Goal: Task Accomplishment & Management: Complete application form

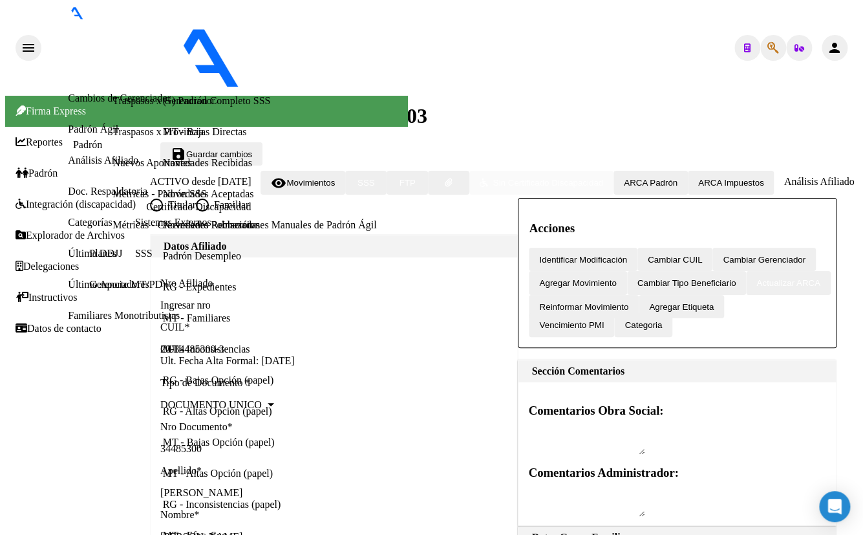
scroll to position [806, 0]
click at [768, 48] on icon "button" at bounding box center [774, 48] width 12 height 1
paste input "33.779.450"
type input "33779450"
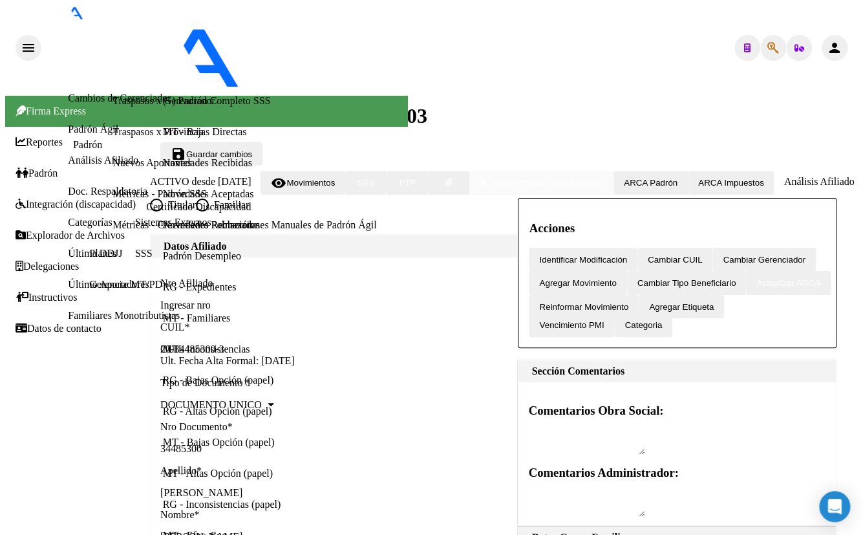
type textarea "27337794500"
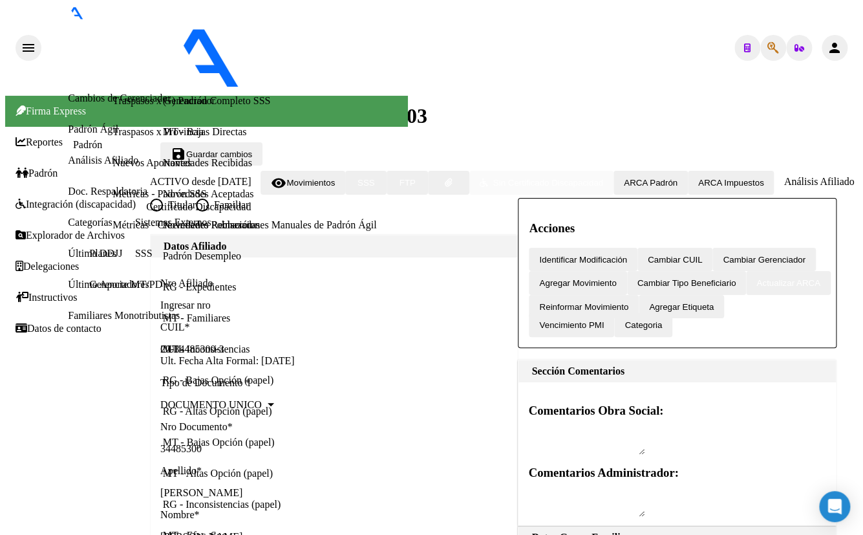
click at [768, 48] on icon "button" at bounding box center [774, 48] width 12 height 1
type input "20654786"
type textarea "20206547864"
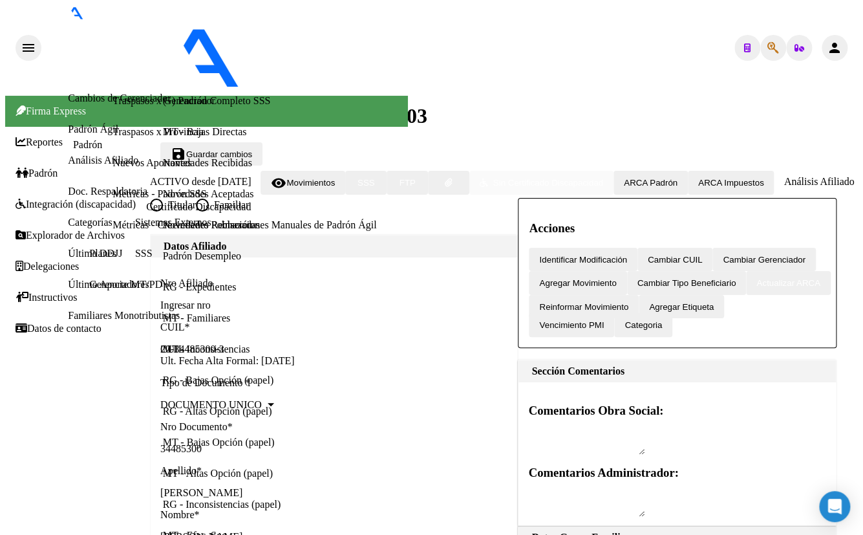
scroll to position [50, 0]
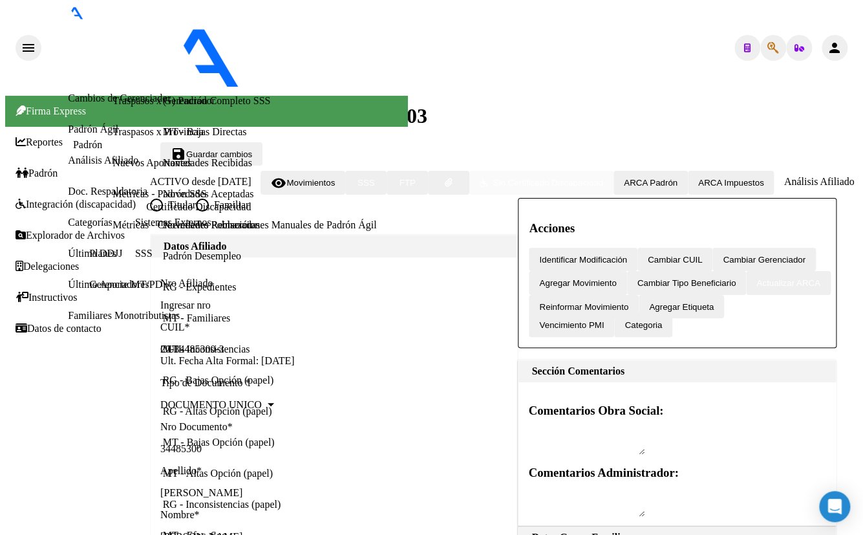
scroll to position [349, 0]
click at [769, 48] on icon "button" at bounding box center [774, 48] width 12 height 1
type input "39874308"
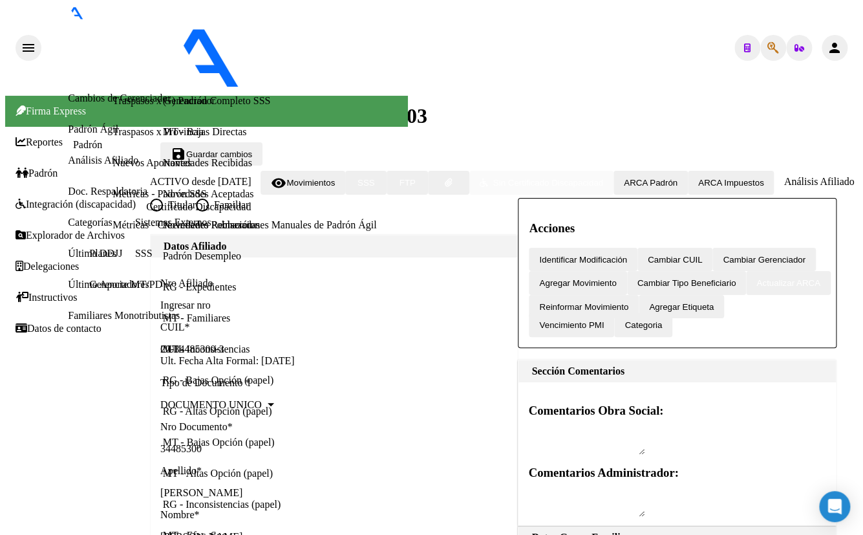
type textarea "20398743084"
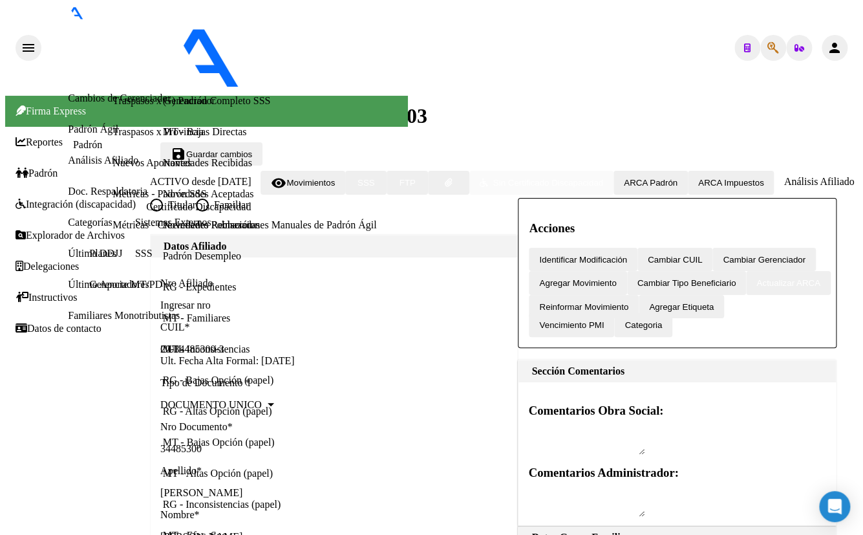
radio input "true"
checkbox input "true"
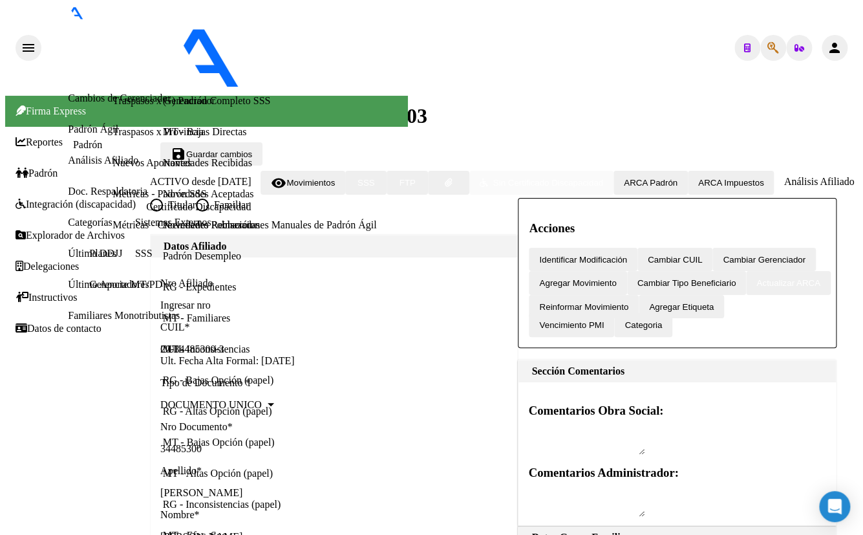
type input "20-39874308-4"
type input "39874308"
type input "[PERSON_NAME]"
type input "[DATE]"
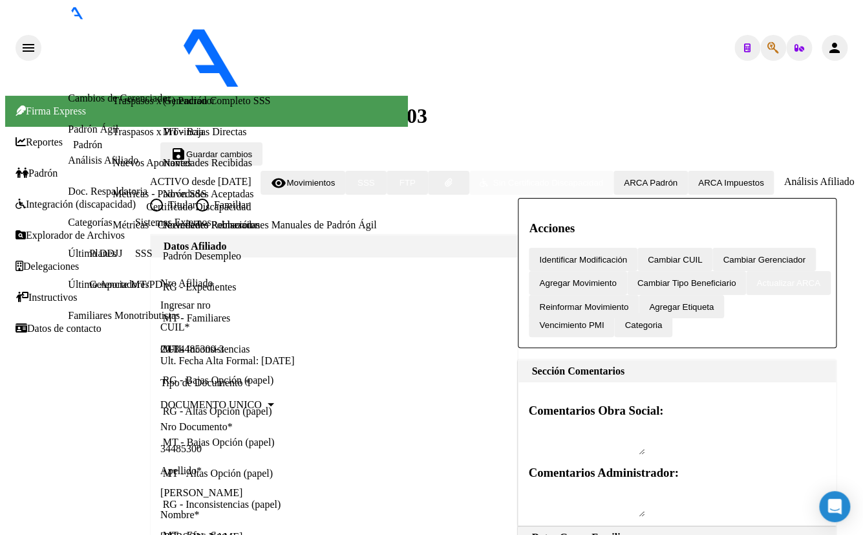
type input "[PERSON_NAME]"
type input "1822"
type input "BOQUERON"
type input "2027"
radio input "true"
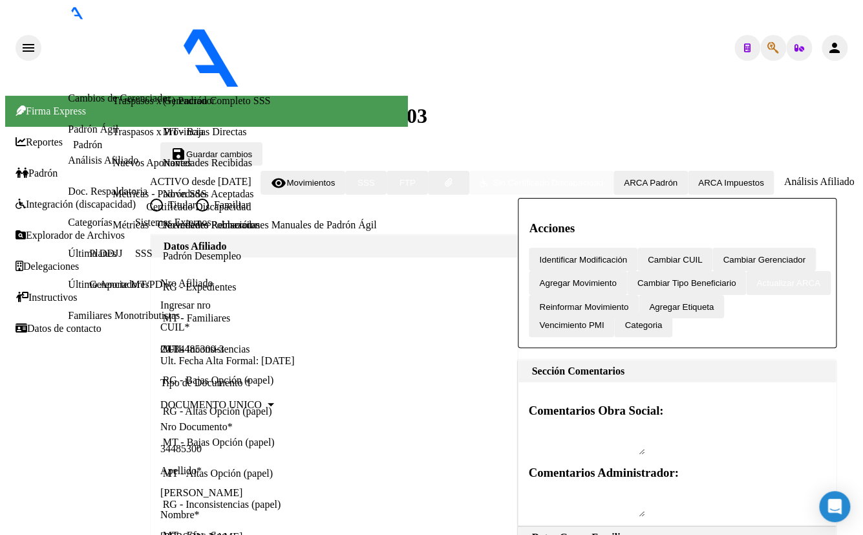
scroll to position [58, 0]
drag, startPoint x: 173, startPoint y: 75, endPoint x: 261, endPoint y: 76, distance: 88.0
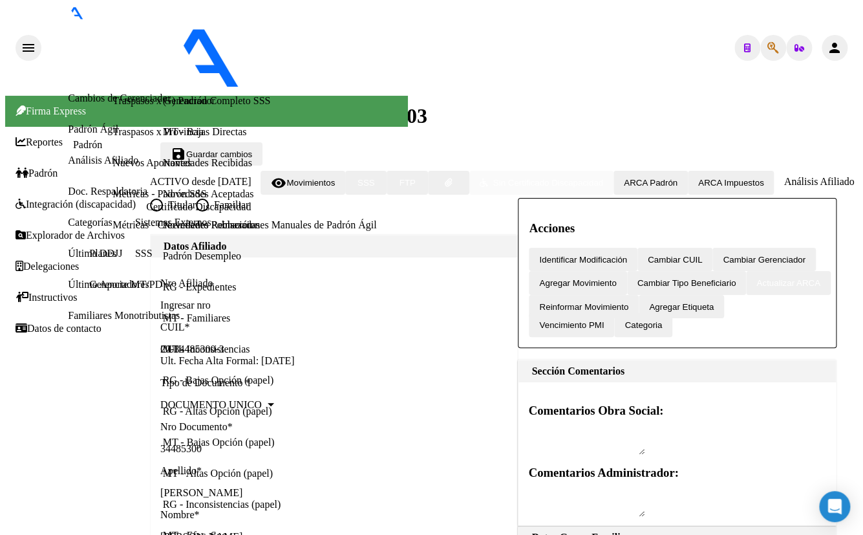
copy span "20398743084"
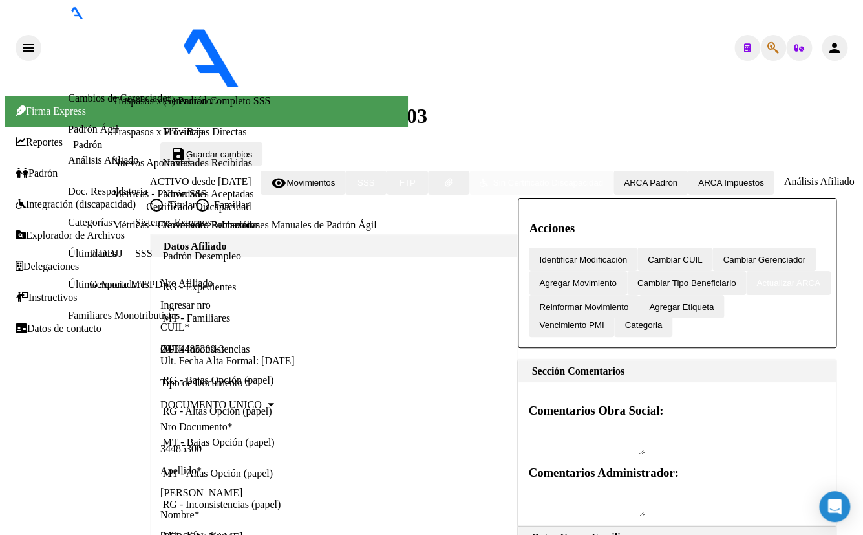
radio input "true"
checkbox input "true"
type input "20-39874308-4"
type input "39874308"
type input "[PERSON_NAME]"
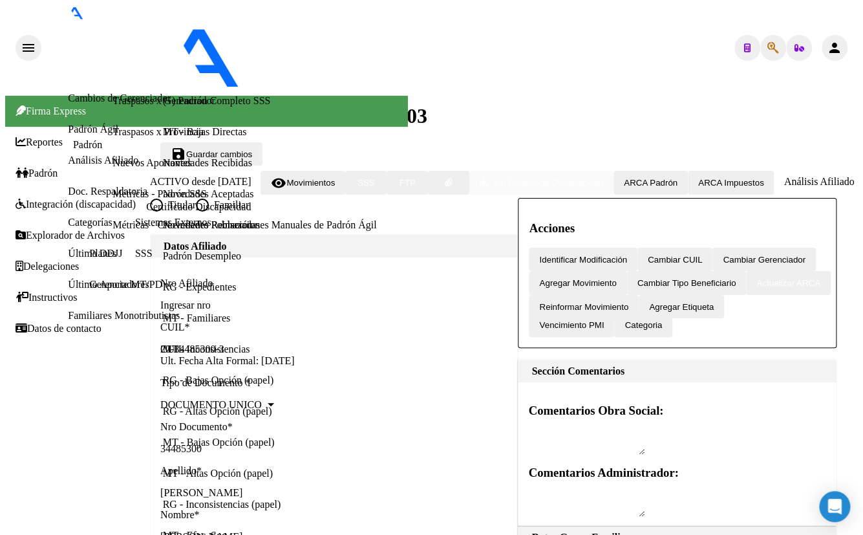
type input "[PERSON_NAME]"
type input "[DATE]"
type input "[PERSON_NAME]"
type input "1822"
type input "BOQUERON"
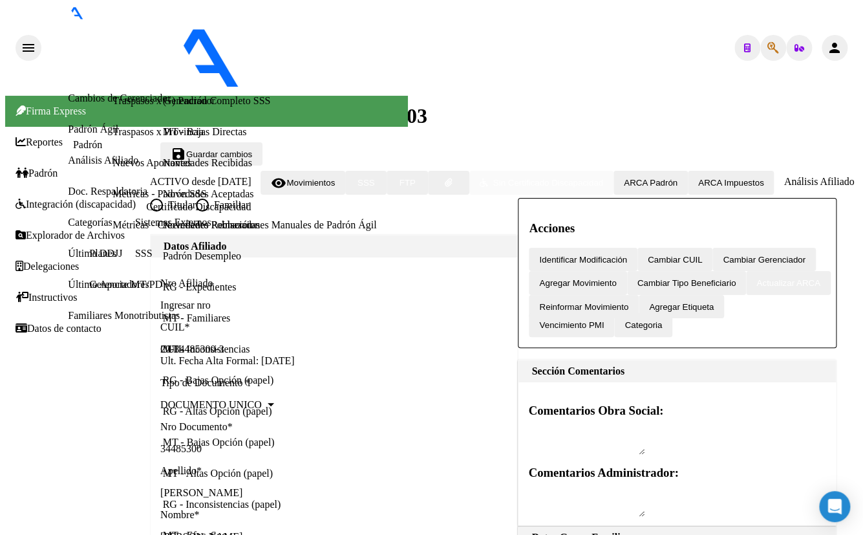
type input "2027"
radio input "true"
type input "[DATE]"
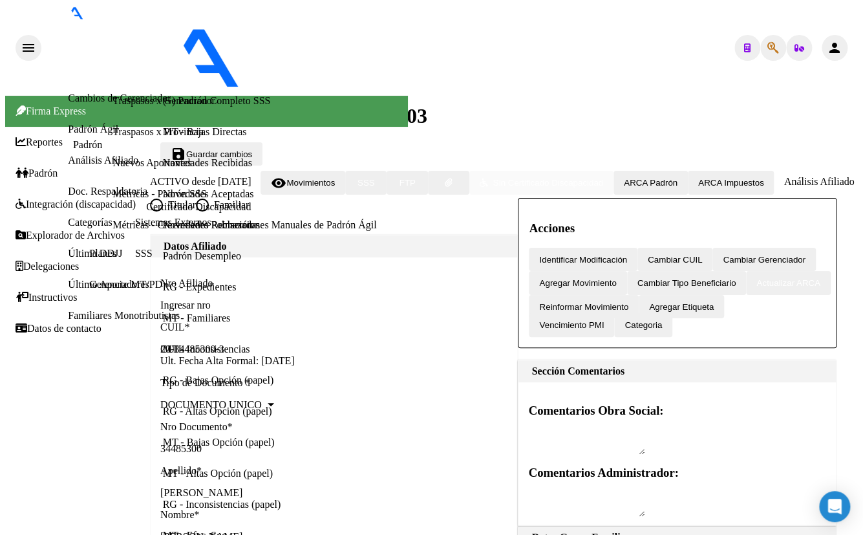
type input "30-71671066-8"
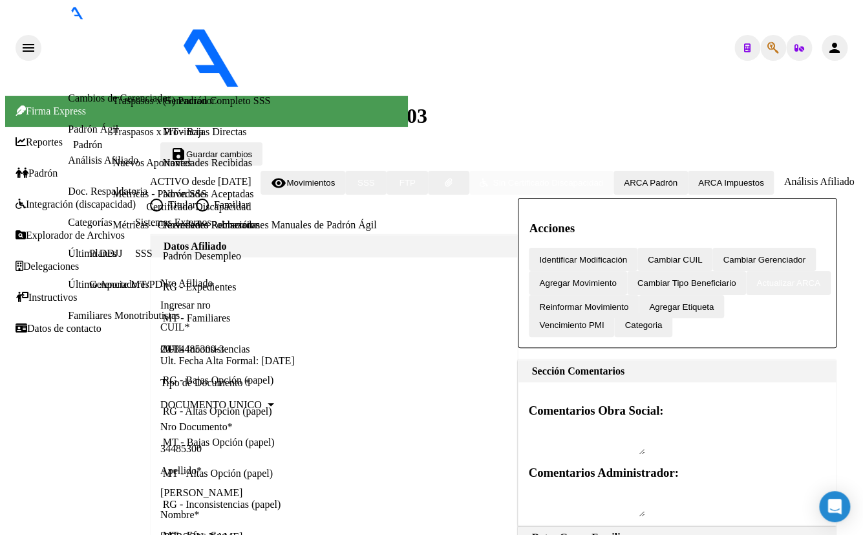
drag, startPoint x: 281, startPoint y: 367, endPoint x: 330, endPoint y: 373, distance: 49.4
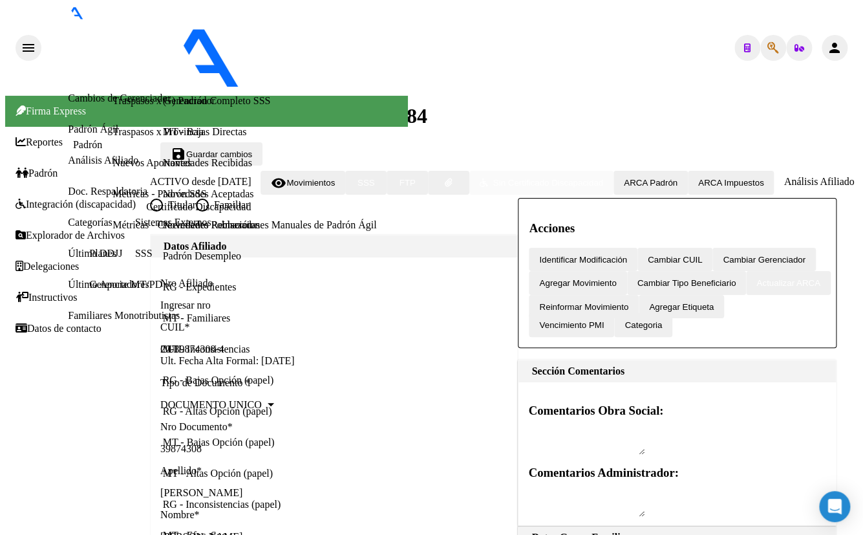
click at [771, 48] on icon "button" at bounding box center [774, 48] width 12 height 1
type input "25306571"
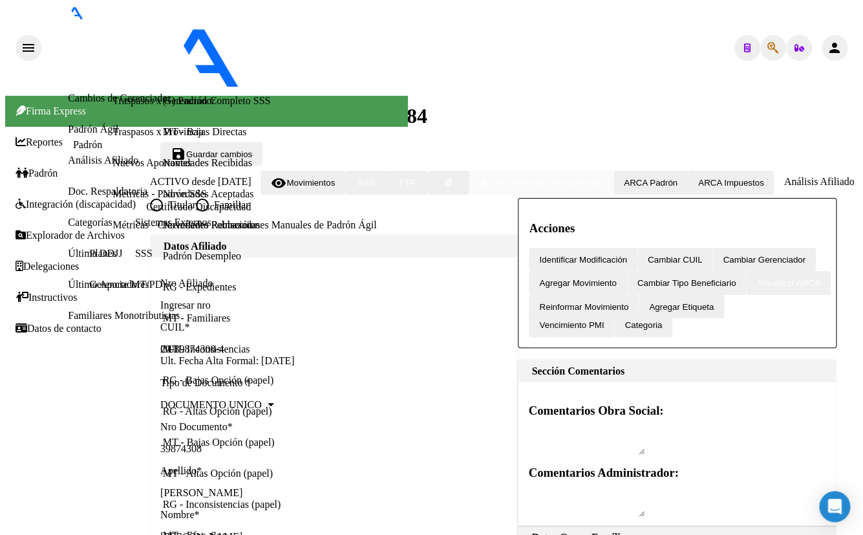
type textarea "20253065711"
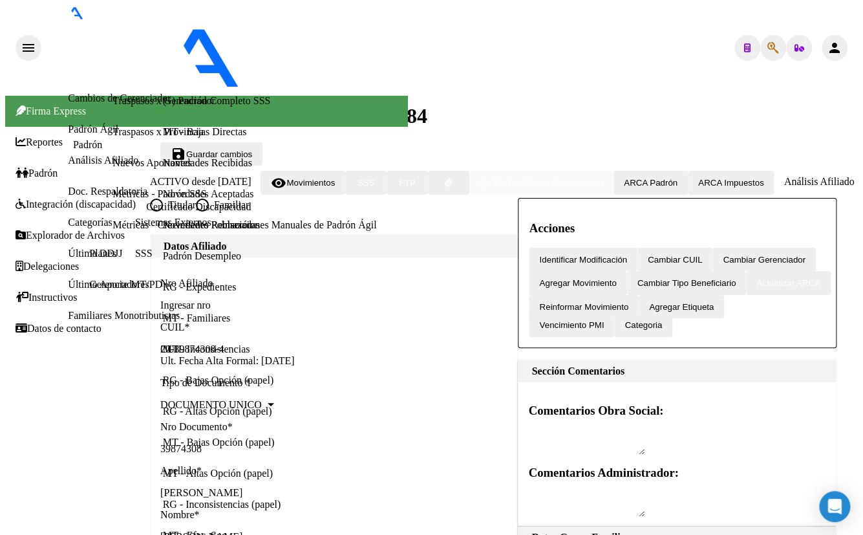
radio input "true"
checkbox input "true"
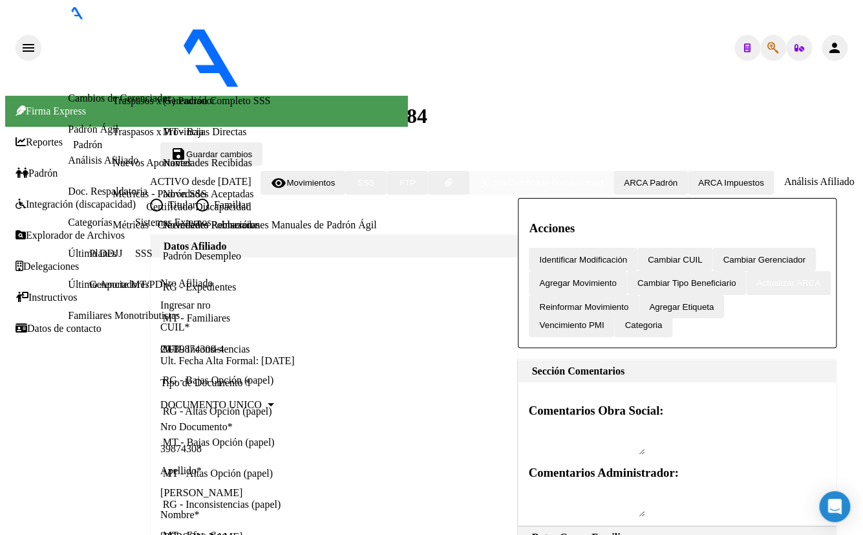
type input "20-25306571-1"
type input "25306571"
type input "[PERSON_NAME]"
type input "[DATE]"
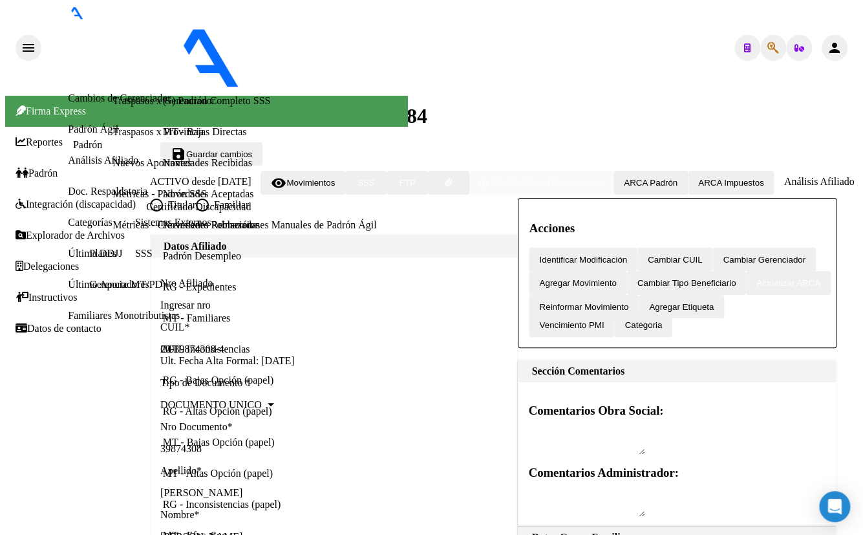
type input "[PERSON_NAME]"
type input "1888"
type input "[GEOGRAPHIC_DATA]"
type input "1450"
radio input "true"
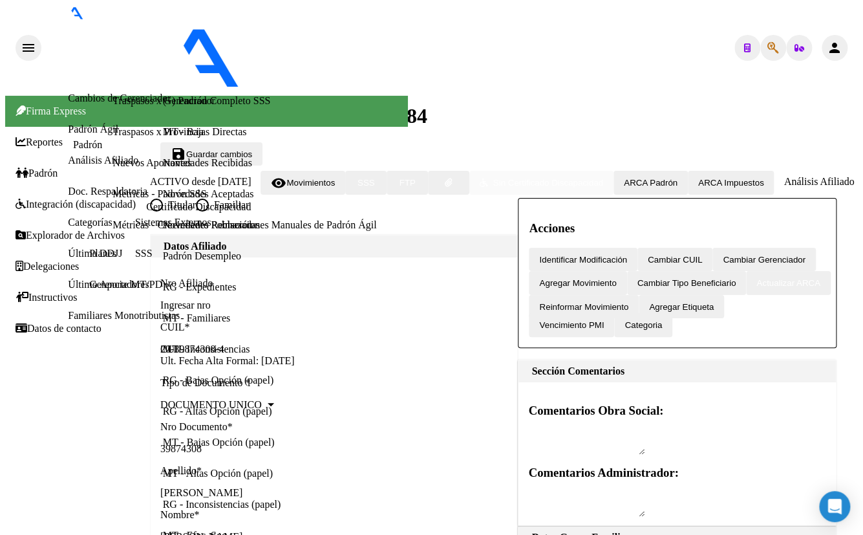
scroll to position [117, 0]
type input "[DATE]"
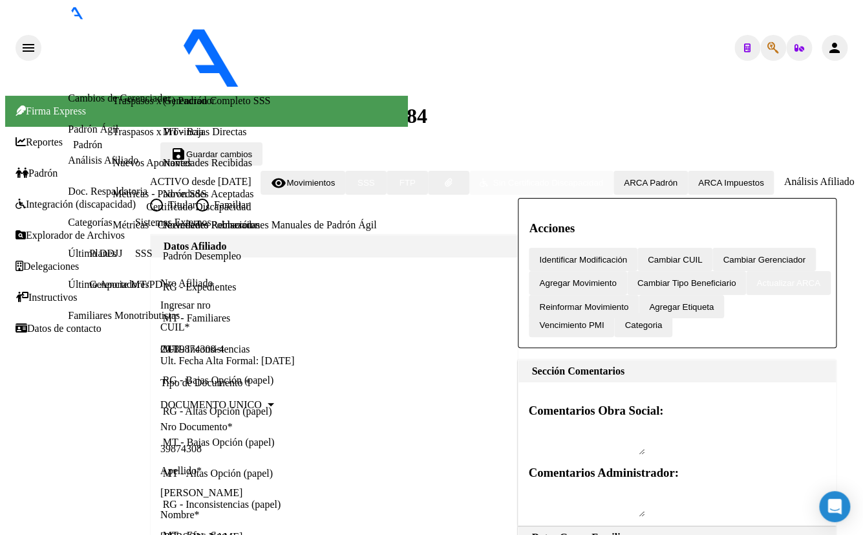
drag, startPoint x: 50, startPoint y: 266, endPoint x: 211, endPoint y: 272, distance: 161.2
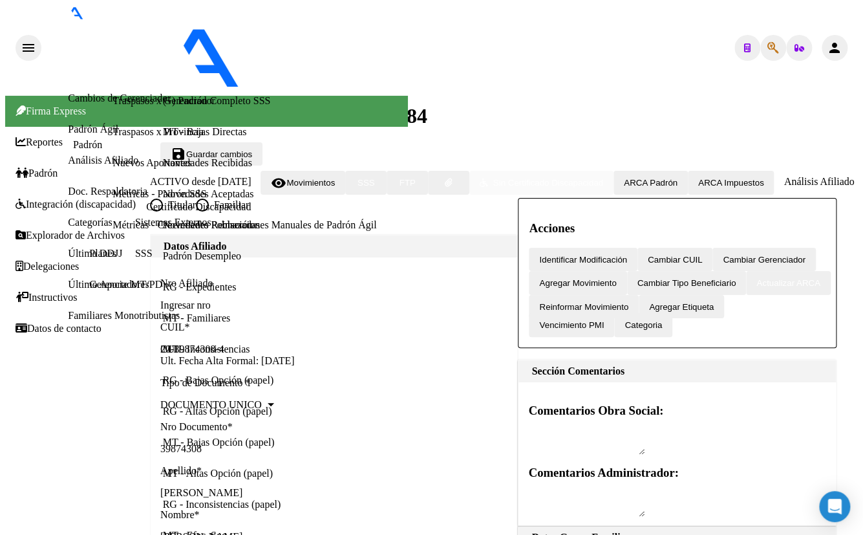
scroll to position [352, 0]
type input "30-70946346-9"
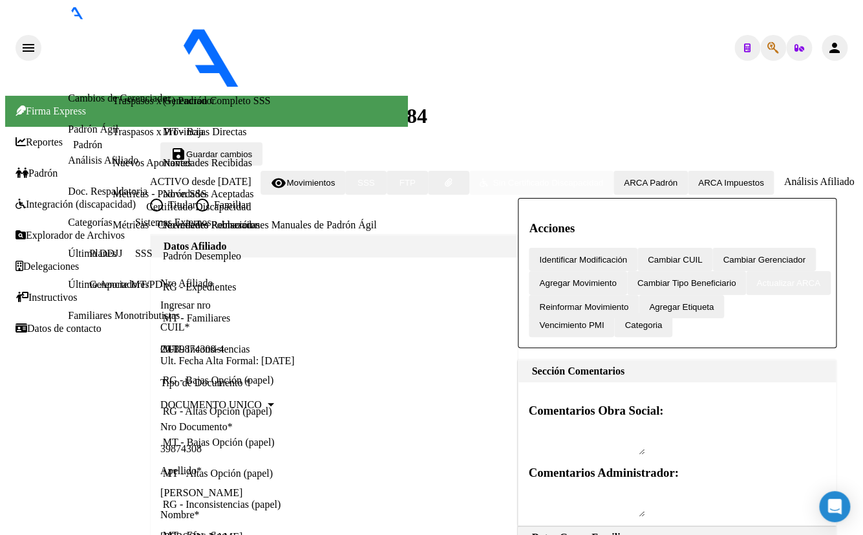
scroll to position [0, 0]
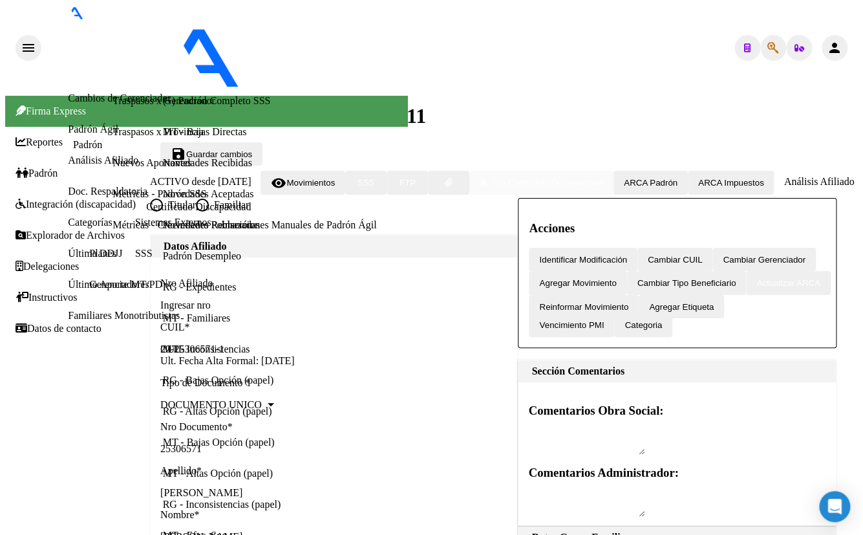
click at [768, 48] on icon "button" at bounding box center [774, 48] width 12 height 1
type input "22387249"
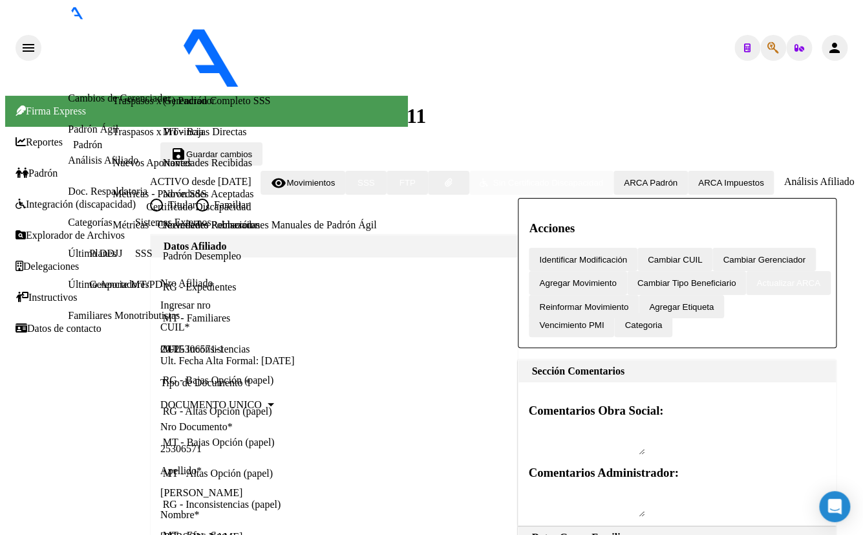
type textarea "27223872498"
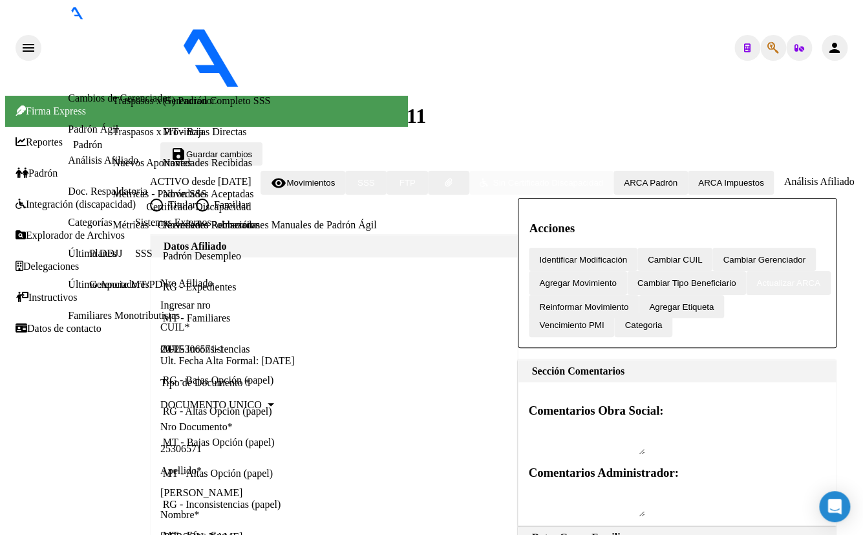
drag, startPoint x: 176, startPoint y: 77, endPoint x: 257, endPoint y: 78, distance: 81.5
copy span "27223872498"
click at [768, 48] on icon "button" at bounding box center [774, 48] width 12 height 1
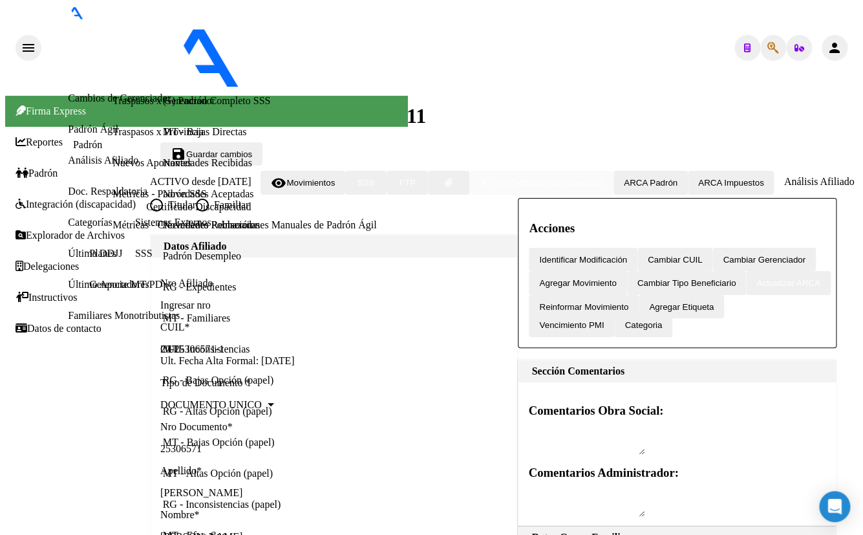
type input "23524885"
type textarea "23235248859"
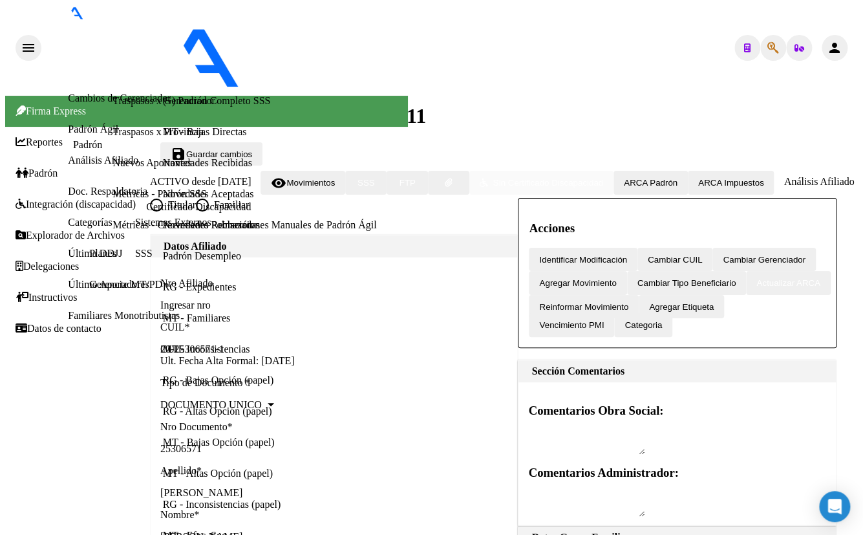
scroll to position [0, 0]
radio input "true"
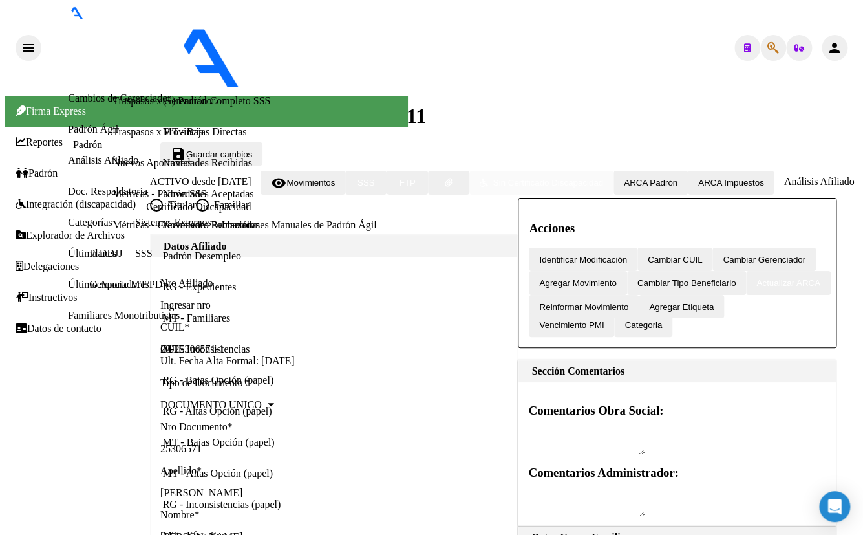
checkbox input "true"
type input "23-23524885-9"
type input "23524885"
type input "HACHA"
type input "[PERSON_NAME]"
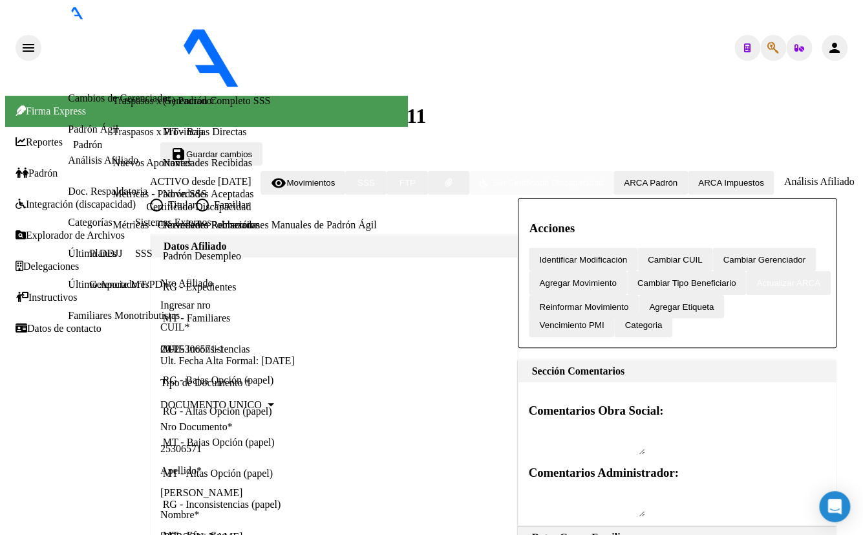
type input "[DATE]"
type input "[PERSON_NAME]"
type input "1885"
type input "51"
type input "3666"
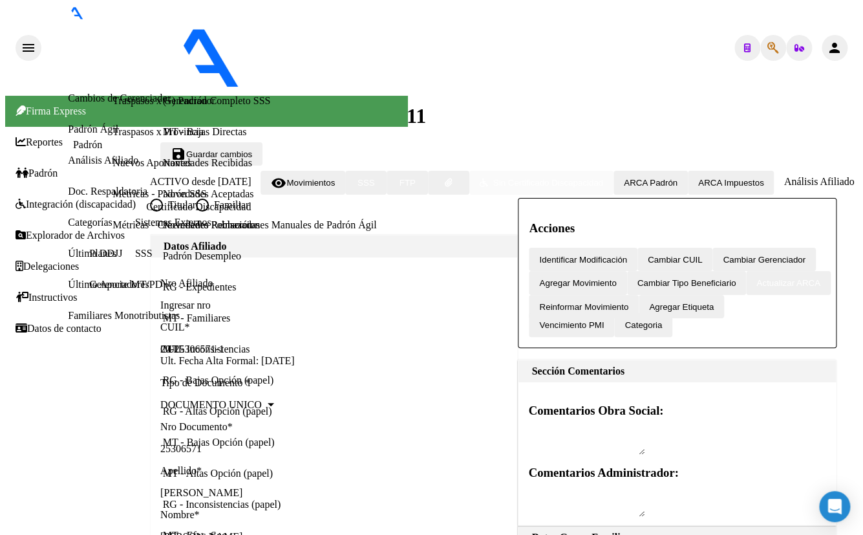
radio input "true"
type input "[DATE]"
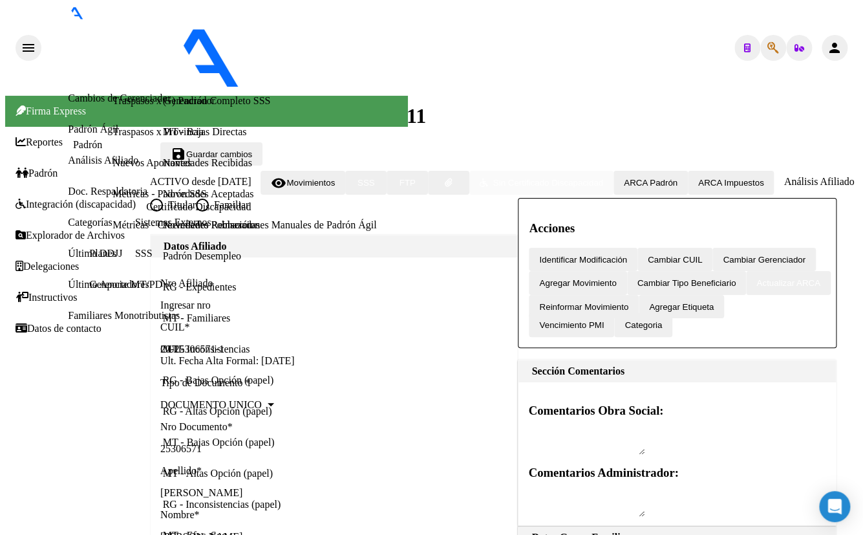
scroll to position [294, 0]
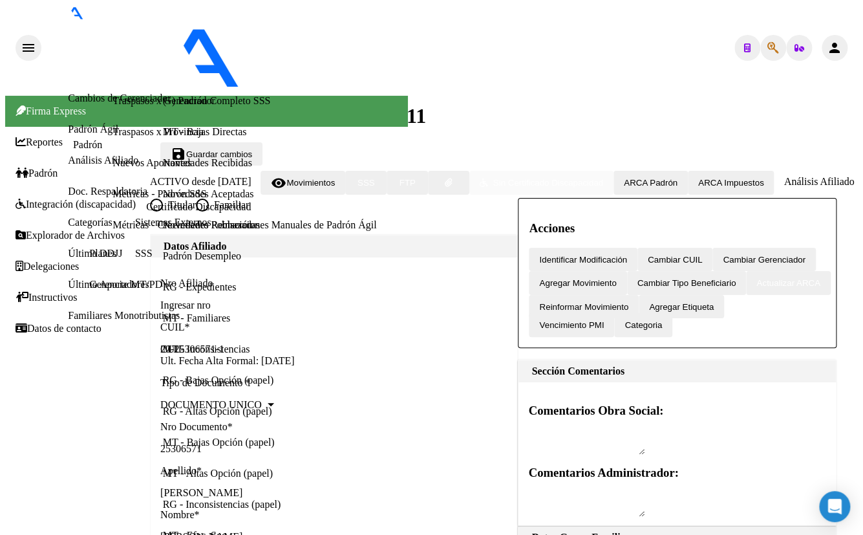
scroll to position [117, 0]
drag, startPoint x: 501, startPoint y: 344, endPoint x: 499, endPoint y: 351, distance: 7.6
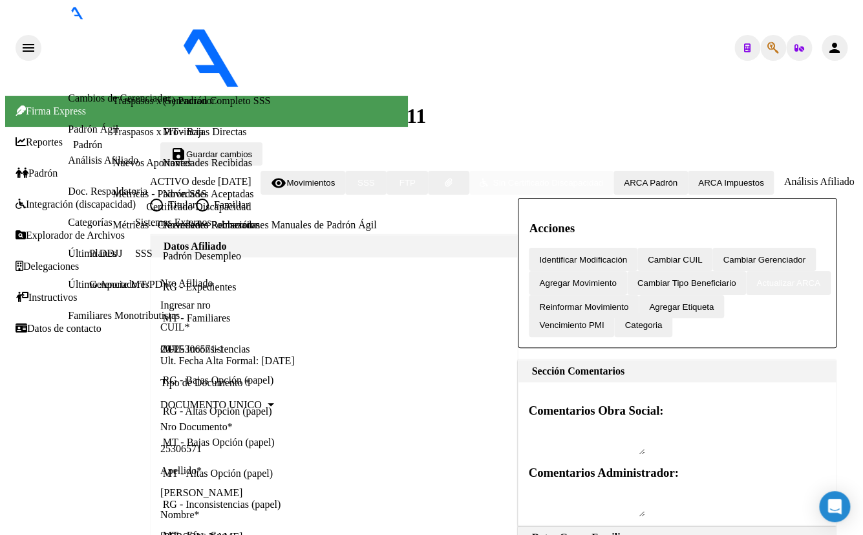
type input "30-71572288-3"
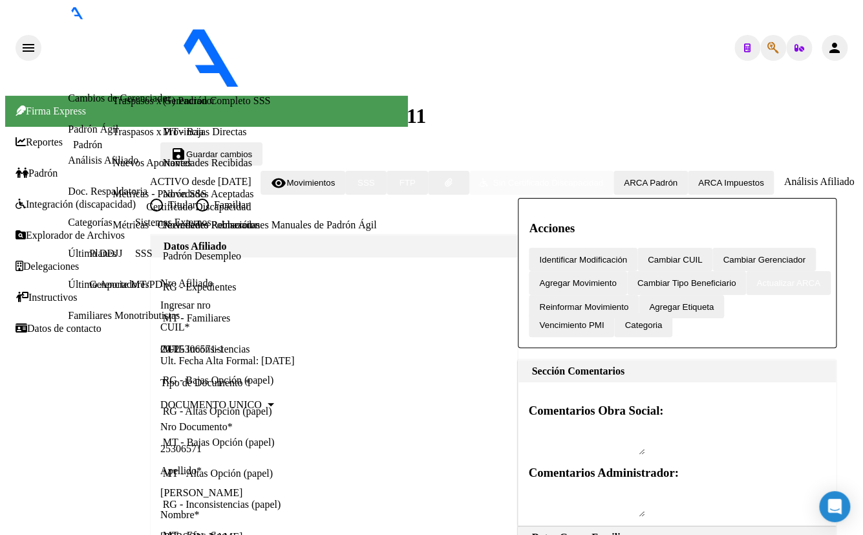
scroll to position [1564, 0]
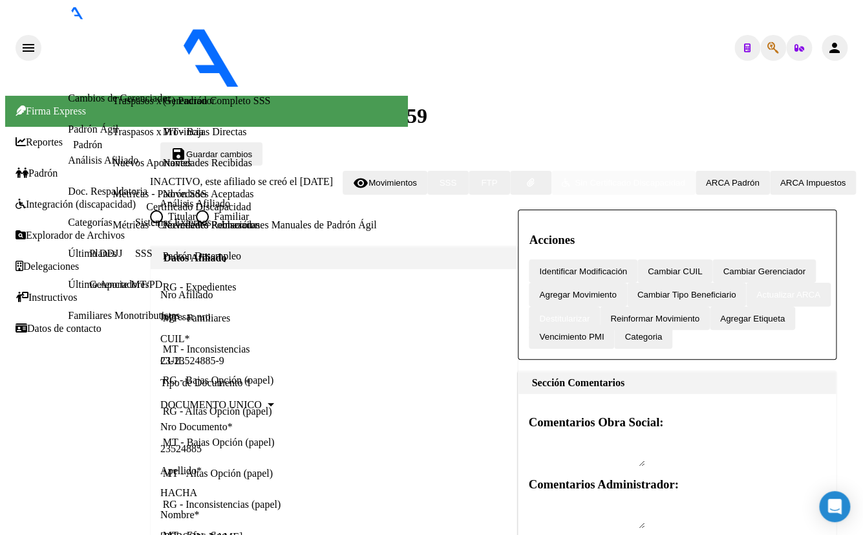
click at [417, 178] on span "Movimientos" at bounding box center [393, 183] width 49 height 10
click at [552, 171] on button "button" at bounding box center [530, 182] width 41 height 23
type input "C:\fakepath\[PERSON_NAME].pdf"
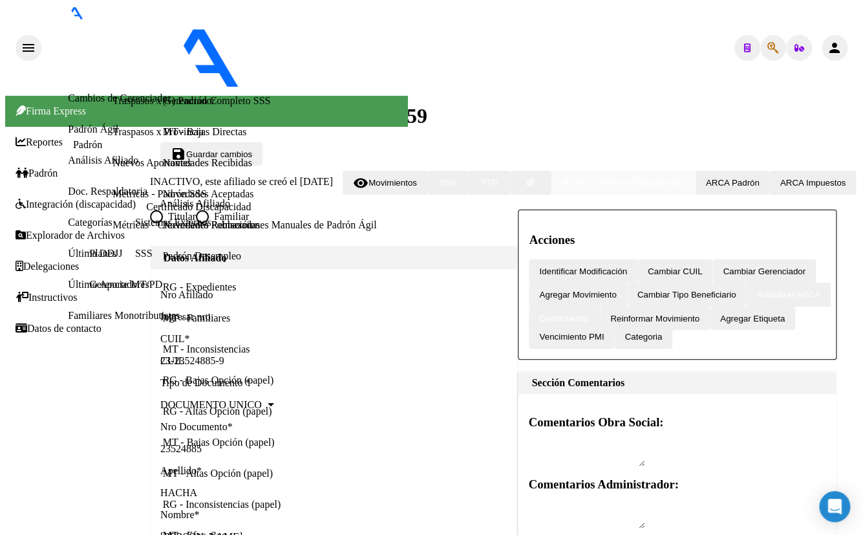
type input "expediente de traspaso"
click at [768, 48] on icon "button" at bounding box center [774, 48] width 12 height 1
type input "13876688"
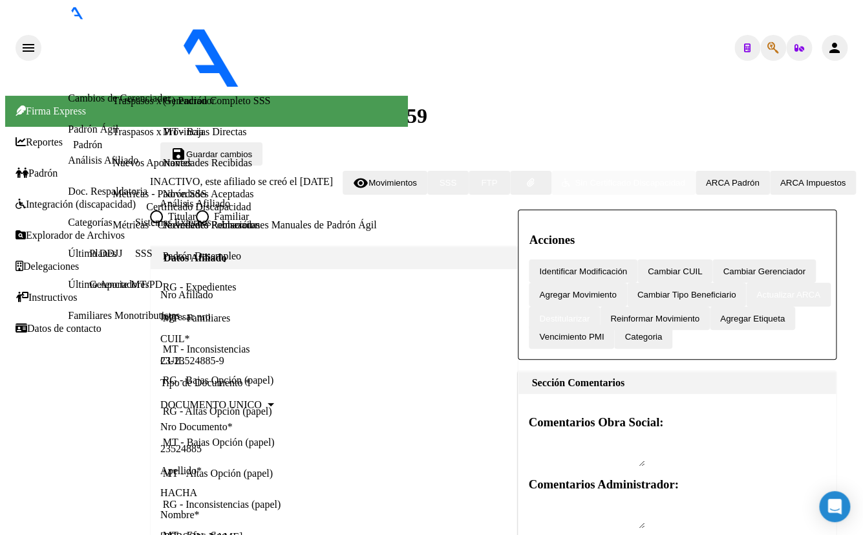
type textarea "20138766889"
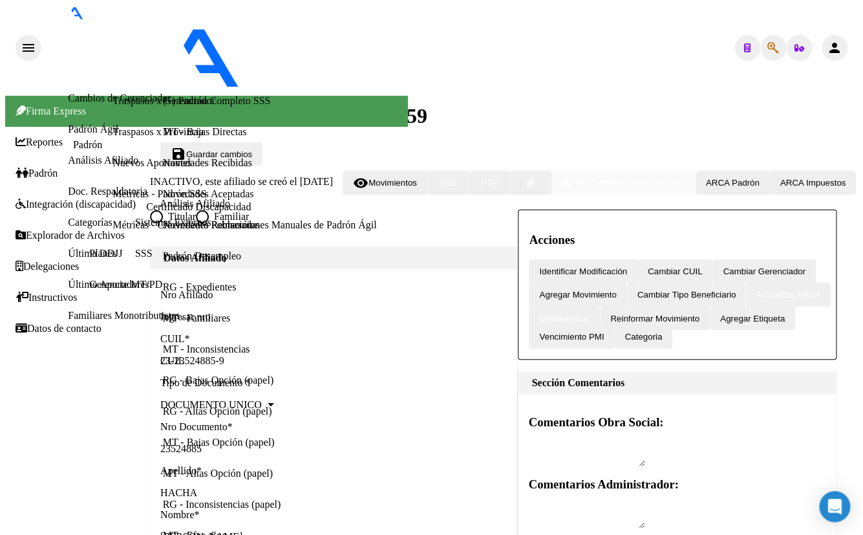
scroll to position [1153, 0]
click at [768, 48] on icon "button" at bounding box center [774, 48] width 12 height 1
type input "44889254"
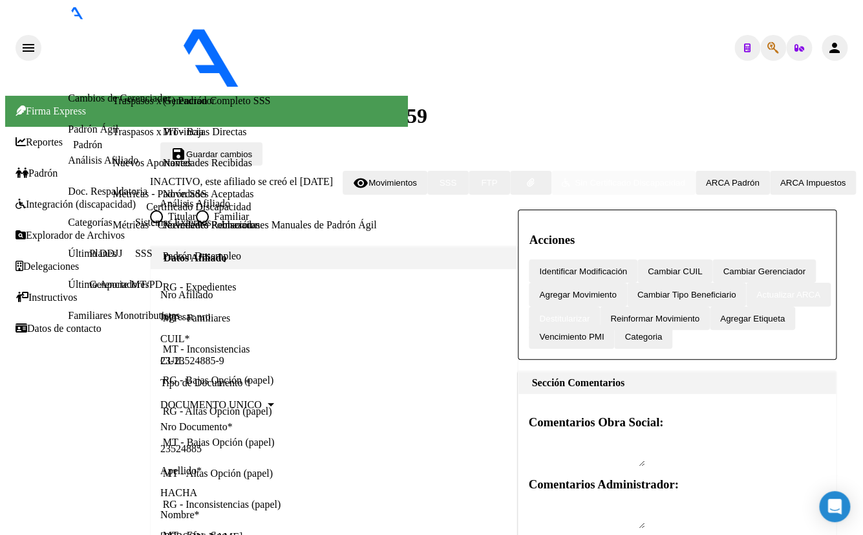
type textarea "27448892544"
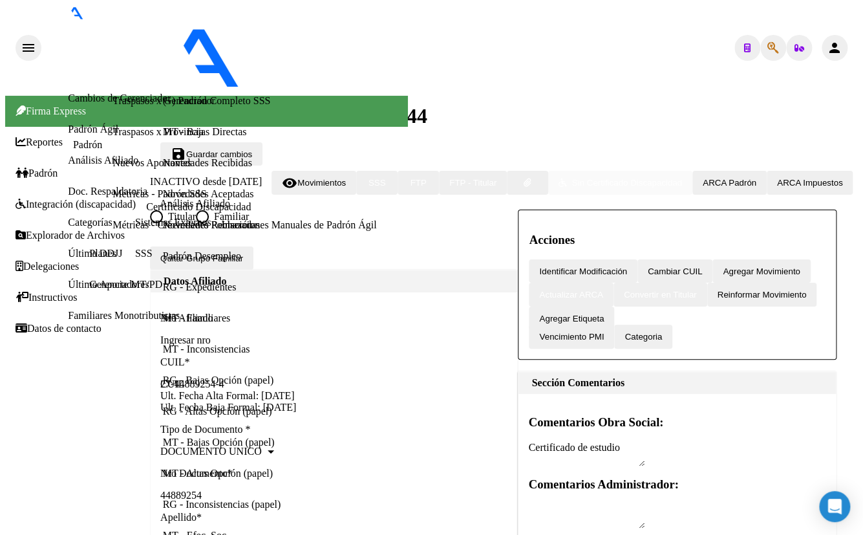
click at [723, 266] on span "Agregar Movimiento" at bounding box center [761, 271] width 77 height 10
type input "[DATE]"
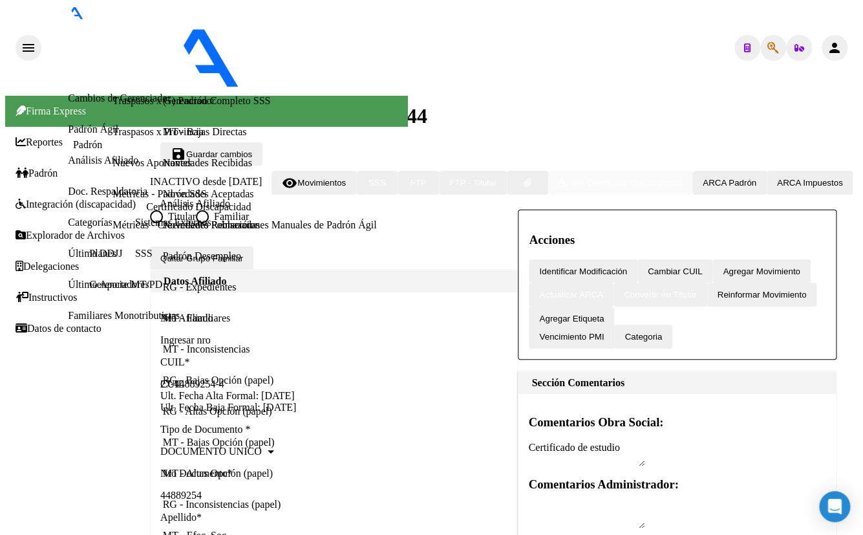
checkbox input "false"
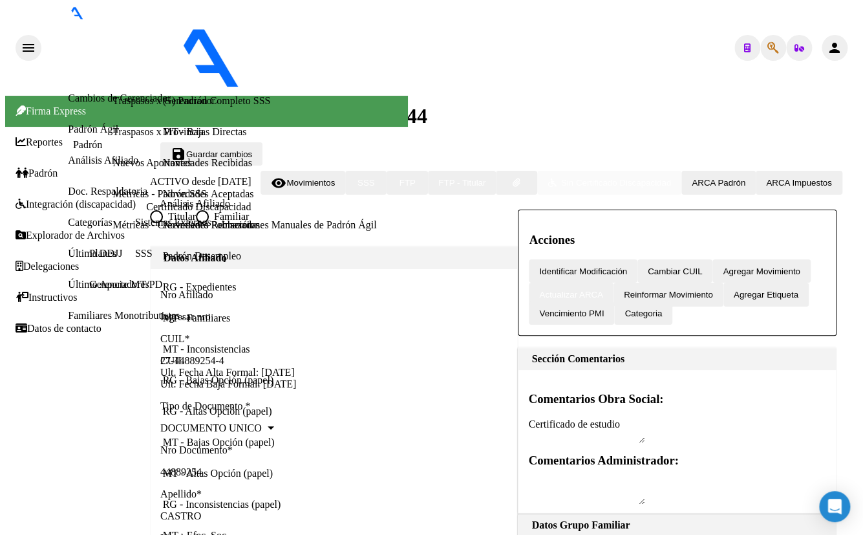
scroll to position [588, 0]
type input "[DATE]"
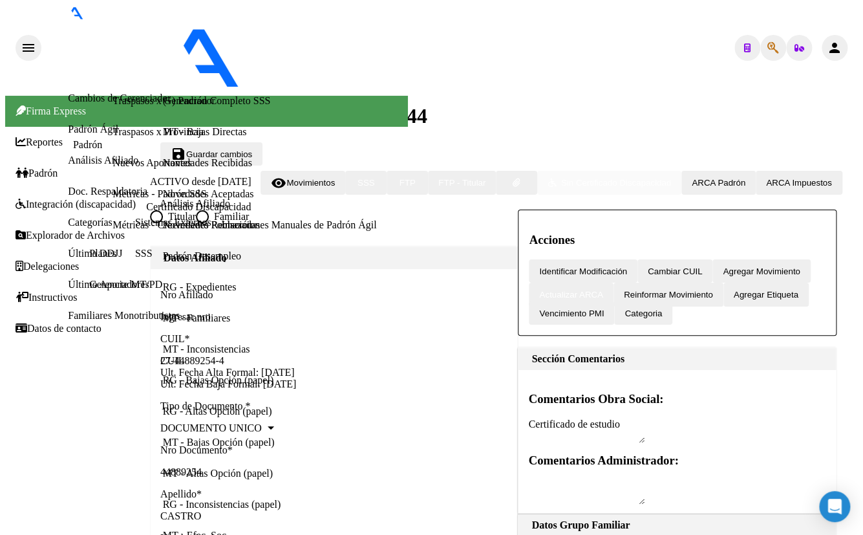
scroll to position [0, 0]
click at [252, 149] on span "Guardar cambios" at bounding box center [219, 154] width 66 height 10
click at [537, 171] on button "button" at bounding box center [516, 182] width 41 height 23
type input "C:\fakepath\1000058953.jpg"
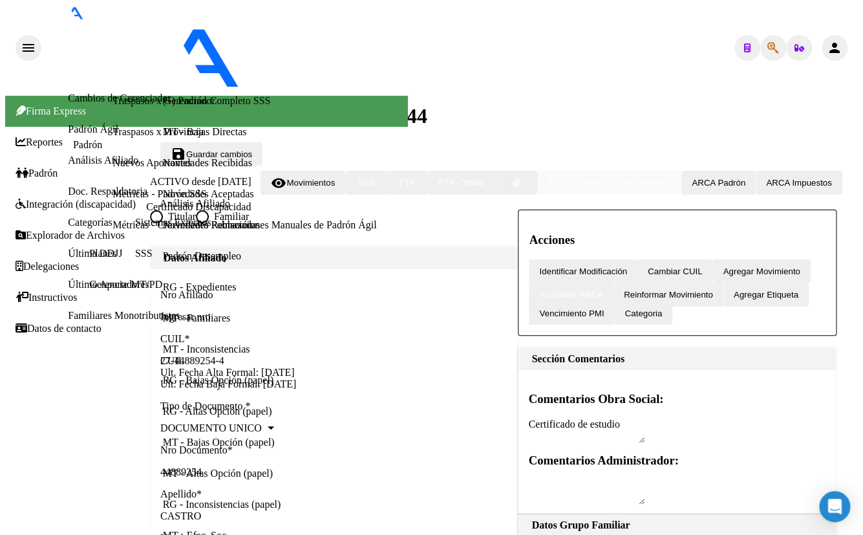
type input "certificado de estudio"
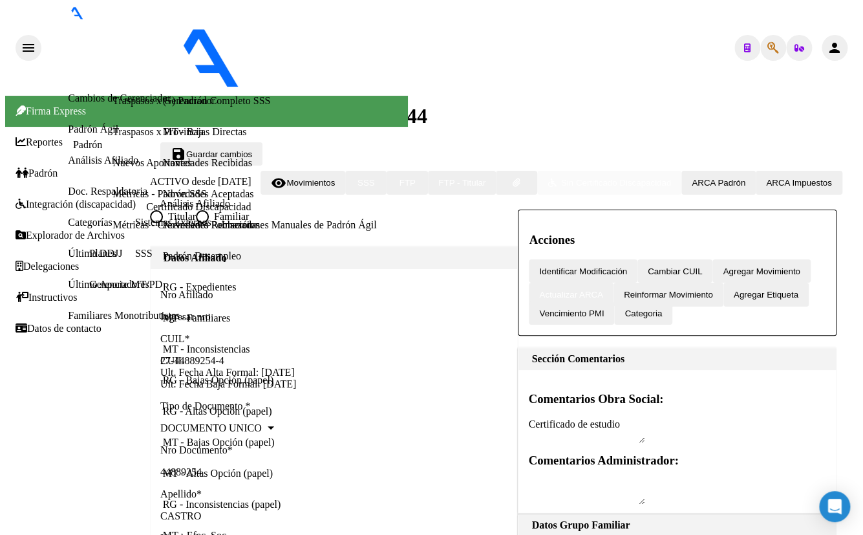
click at [768, 48] on icon "button" at bounding box center [774, 48] width 12 height 1
type input "18518430"
type textarea "20185184308"
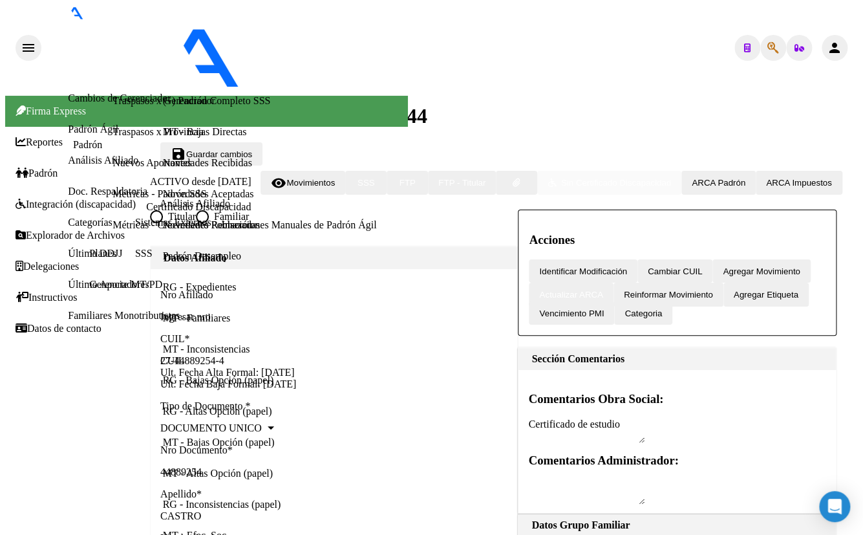
drag, startPoint x: 770, startPoint y: 228, endPoint x: 735, endPoint y: 265, distance: 50.3
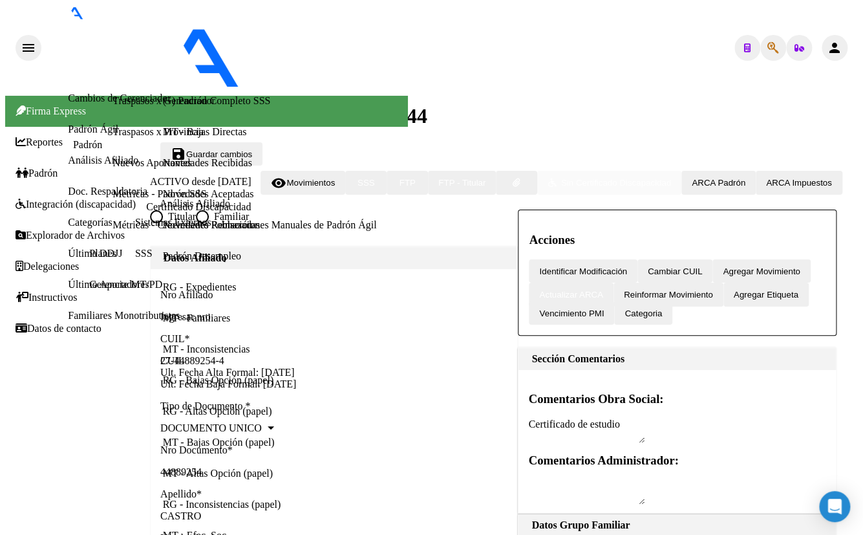
click at [768, 48] on icon "button" at bounding box center [774, 48] width 12 height 1
type input "43320378"
type textarea "20433203780"
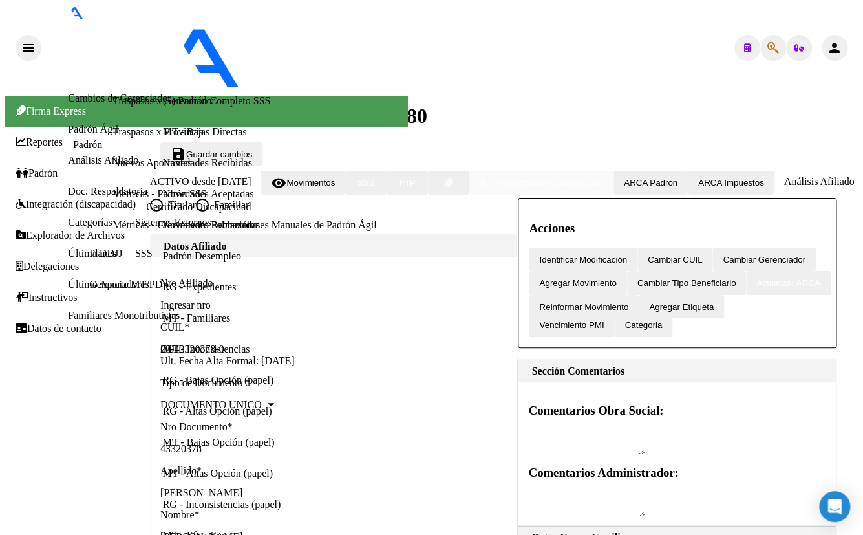
scroll to position [823, 0]
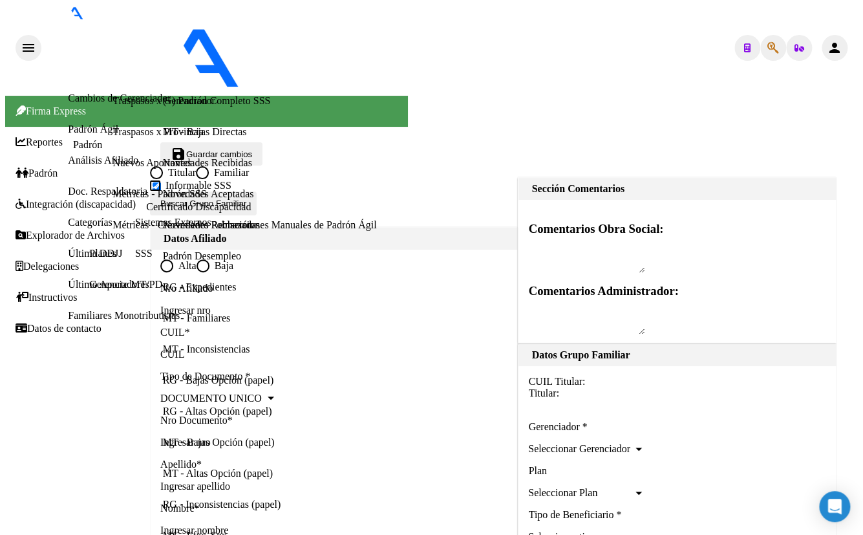
type input "20-33042434-7"
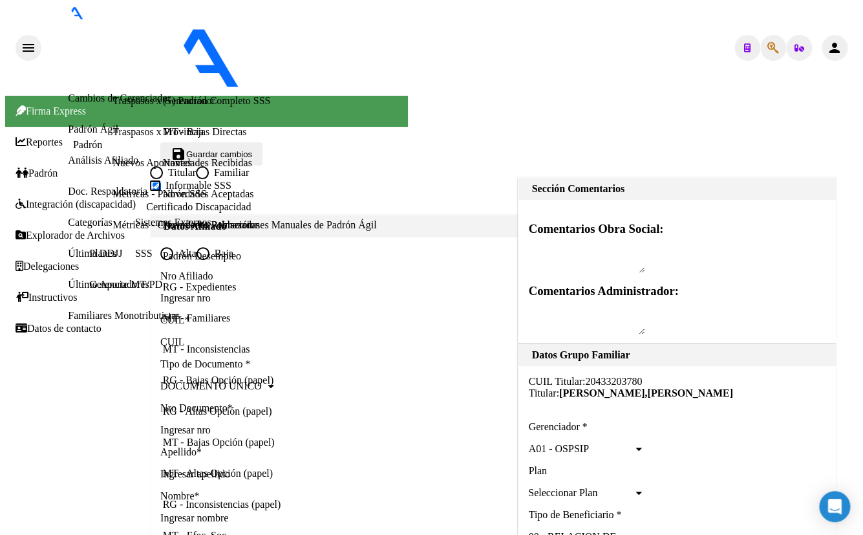
type input "[PERSON_NAME]"
type input "1759"
type input "LEOPARDY"
type input "3412"
radio input "true"
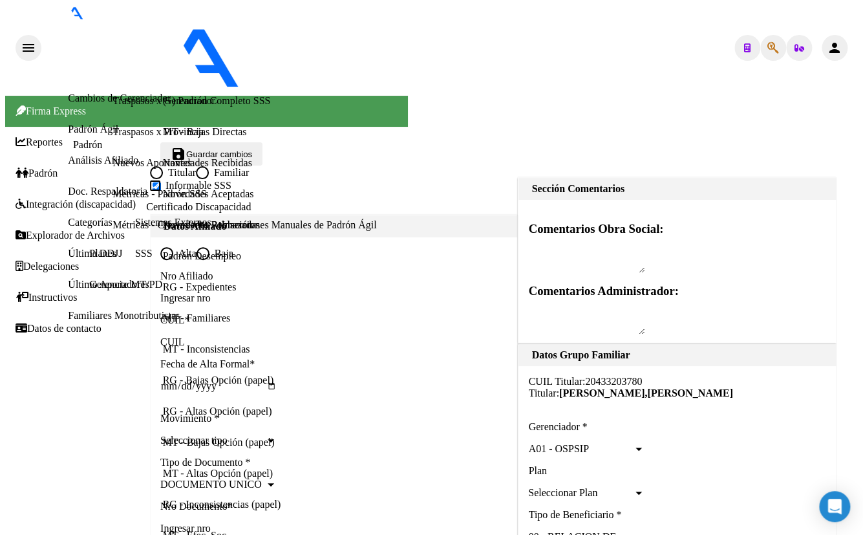
type input "20-33042434-7"
click at [193, 336] on input "CUIL" at bounding box center [218, 342] width 116 height 12
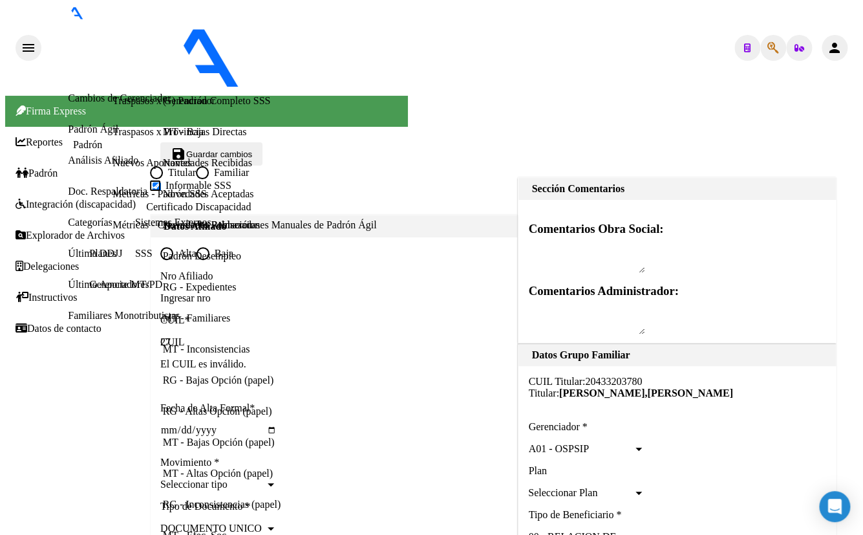
click at [211, 336] on input "27" at bounding box center [218, 342] width 116 height 12
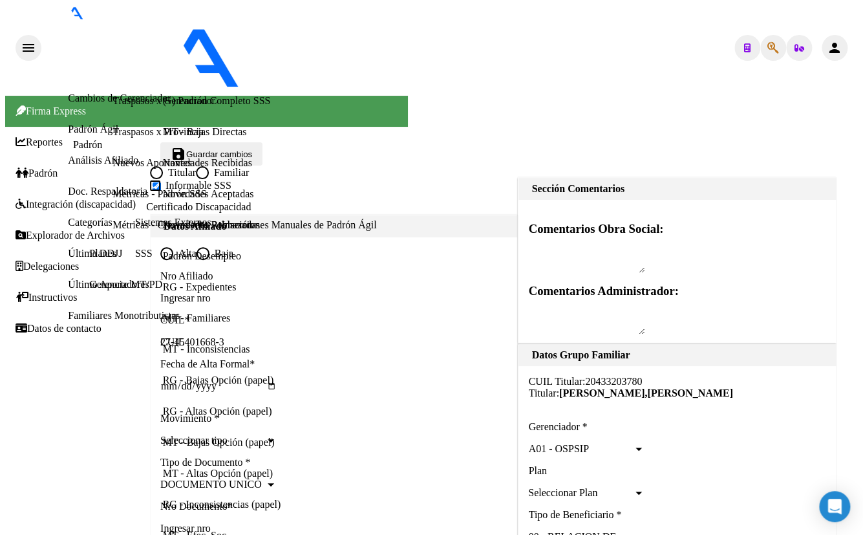
type input "27-45401668-3"
type input "45401668"
type input "[PERSON_NAME]"
type input "[DATE]"
type input "[PERSON_NAME]"
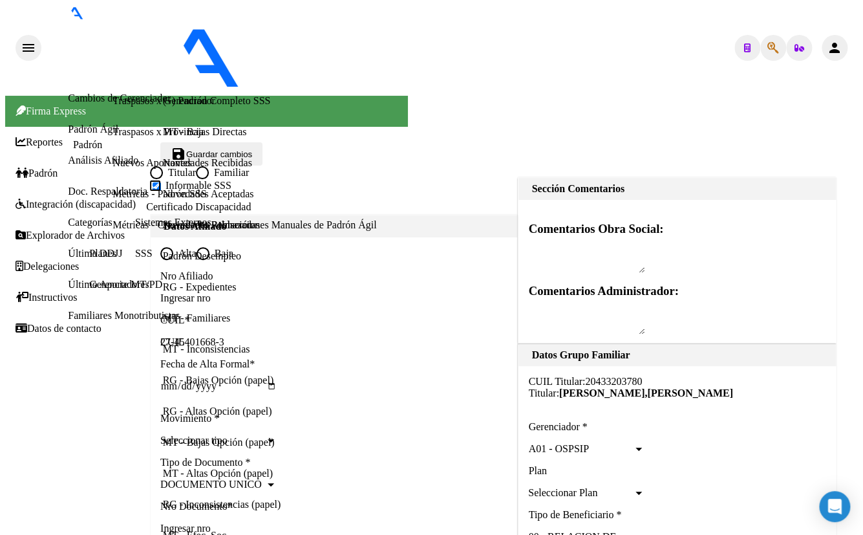
type input "1757"
type input "[PERSON_NAME]"
type input "4610"
type input "4"
type input "[DATE]"
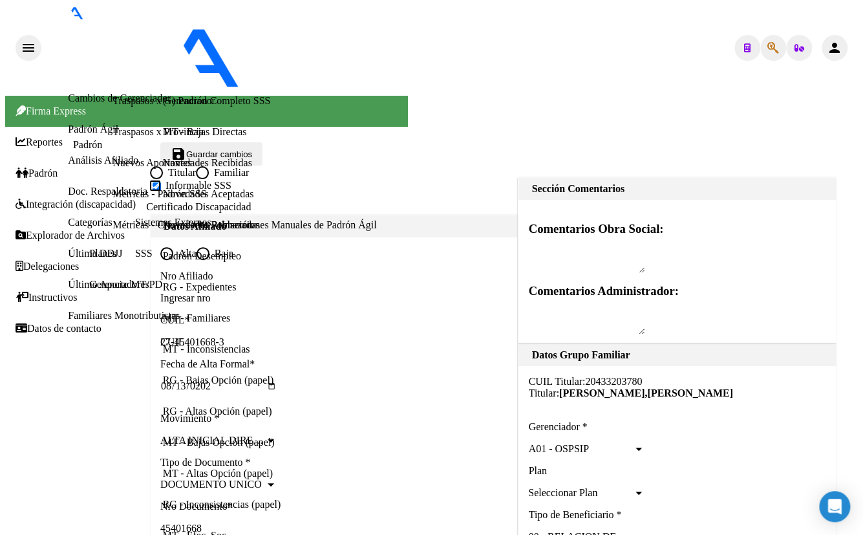
scroll to position [352, 0]
drag, startPoint x: 217, startPoint y: 239, endPoint x: 291, endPoint y: 239, distance: 73.7
type input "[PERSON_NAME]"
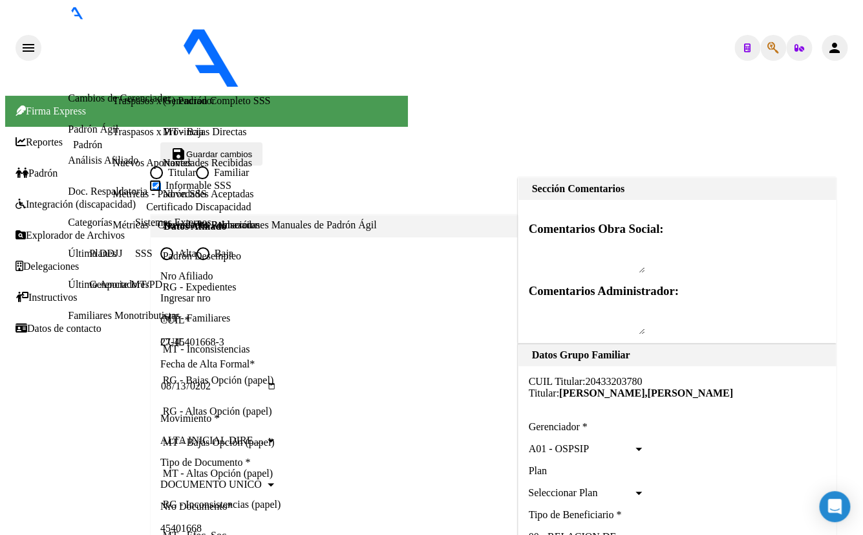
paste input "[PERSON_NAME]"
type input "[PERSON_NAME]"
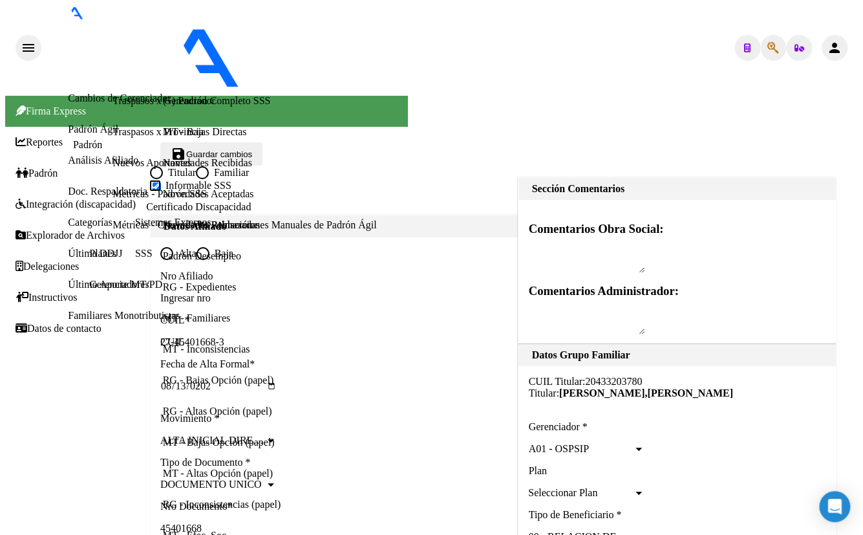
click at [252, 149] on span "Guardar cambios" at bounding box center [219, 154] width 66 height 10
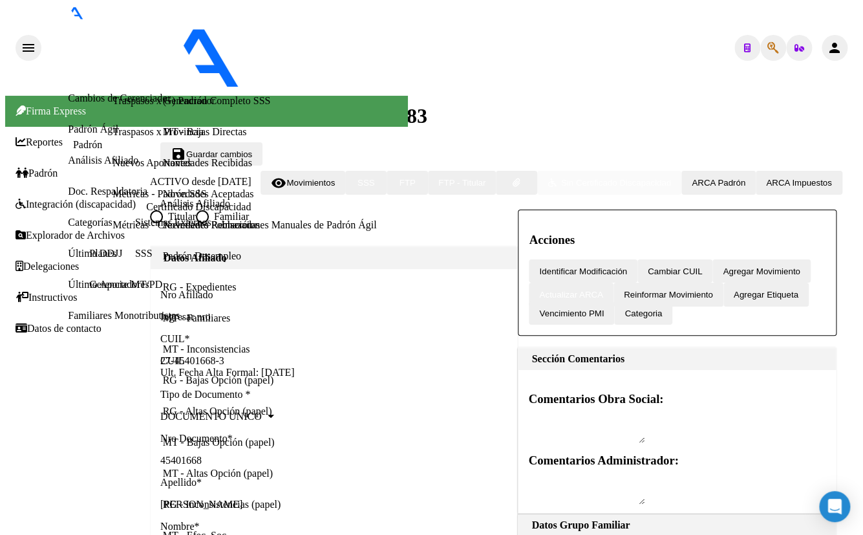
radio input "true"
type input "20-33042434-7"
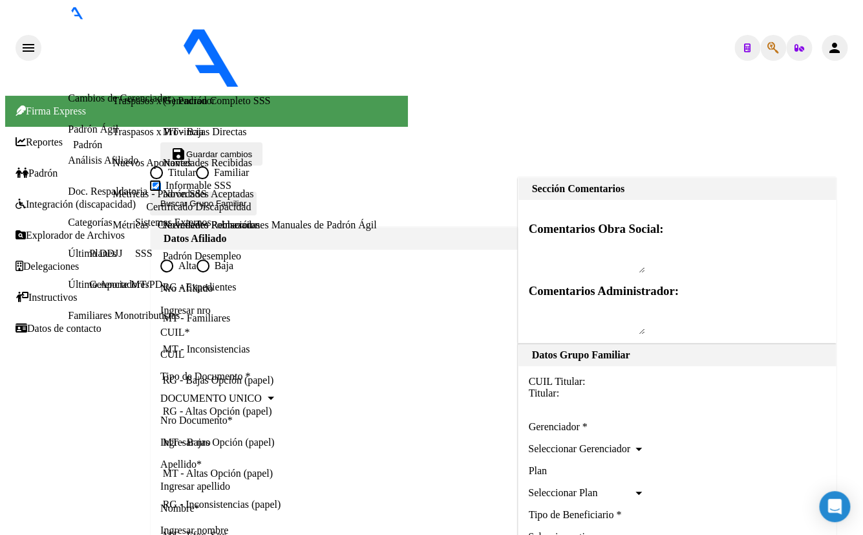
type input "20-33042434-7"
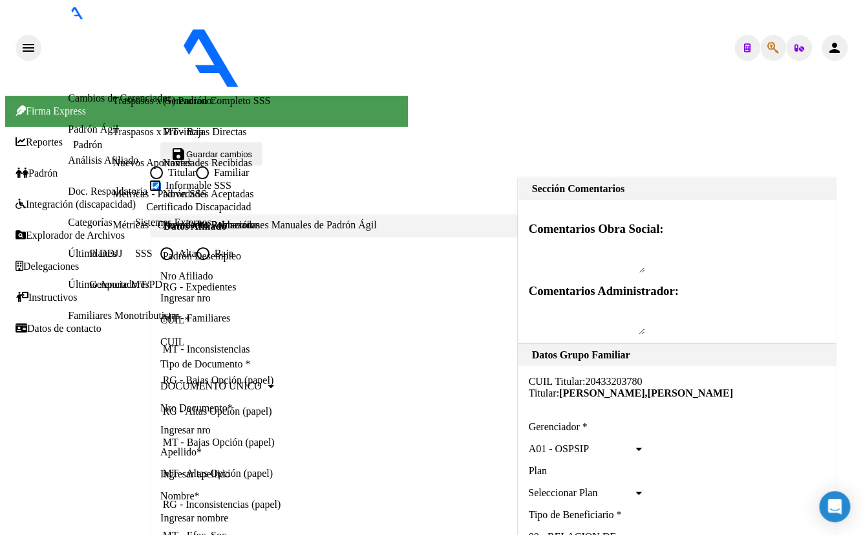
type input "[PERSON_NAME]"
type input "1759"
type input "LEOPARDY"
type input "3412"
radio input "true"
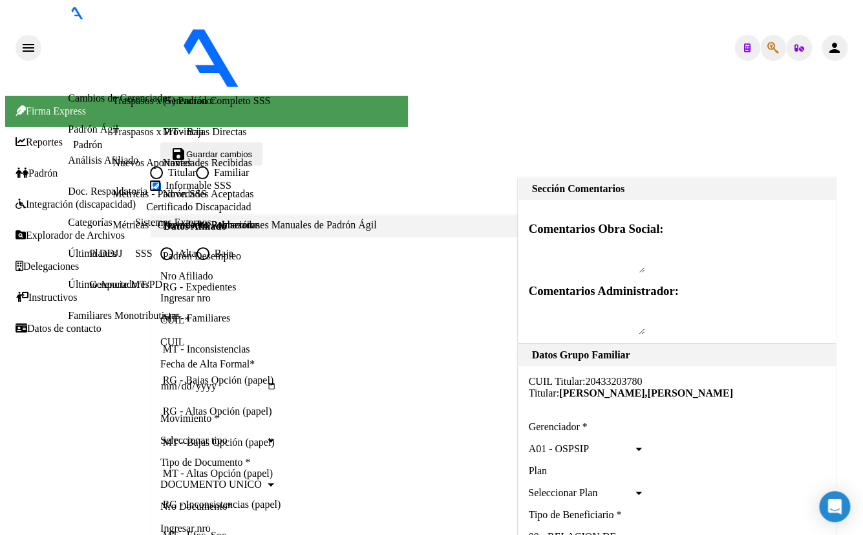
type input "20-33042434-7"
click at [196, 336] on input "CUIL" at bounding box center [218, 342] width 116 height 12
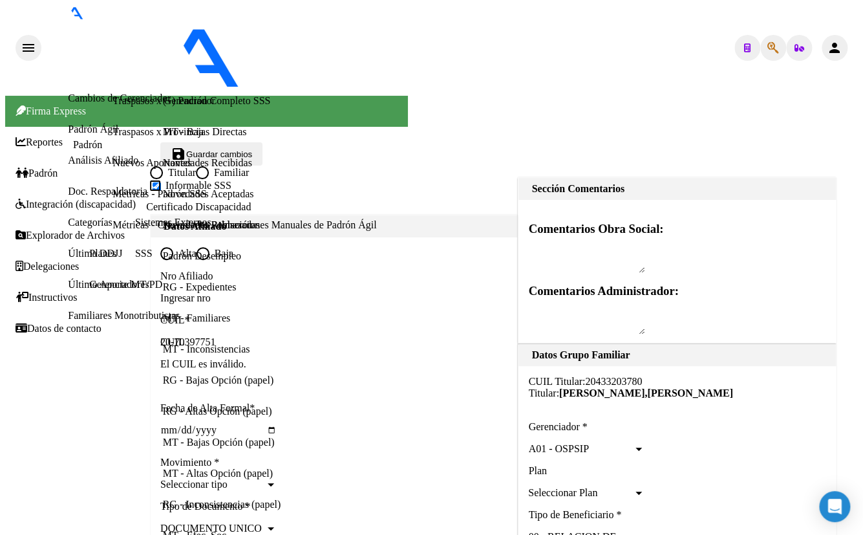
type input "20-70397751-1"
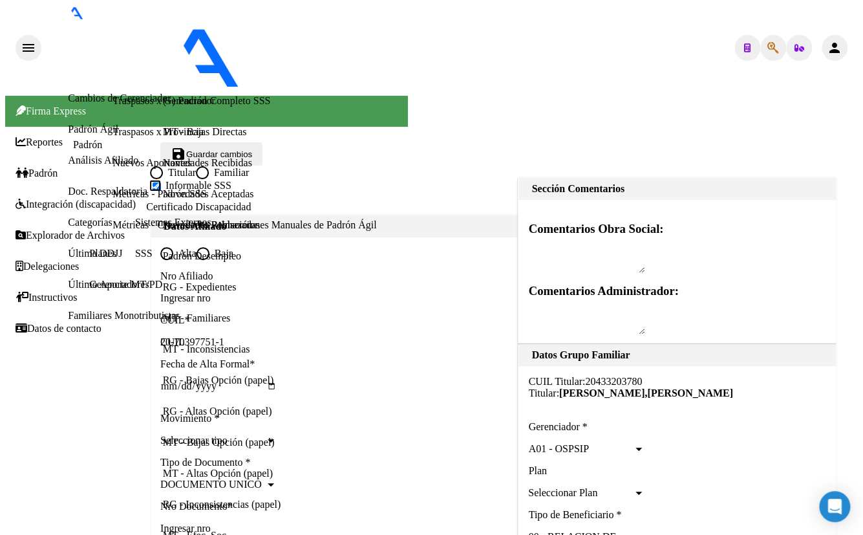
type input "70397751"
type input "[PERSON_NAME]"
type input "[DATE]"
type input "[PERSON_NAME]"
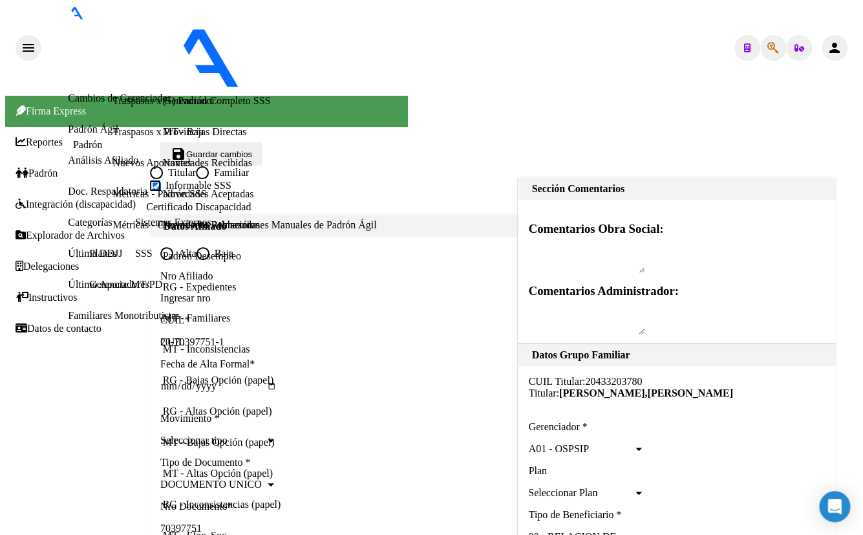
type input "20-70397751-1"
type input "[DATE]"
click at [188, 438] on span "Seleccionar tipo" at bounding box center [212, 441] width 105 height 12
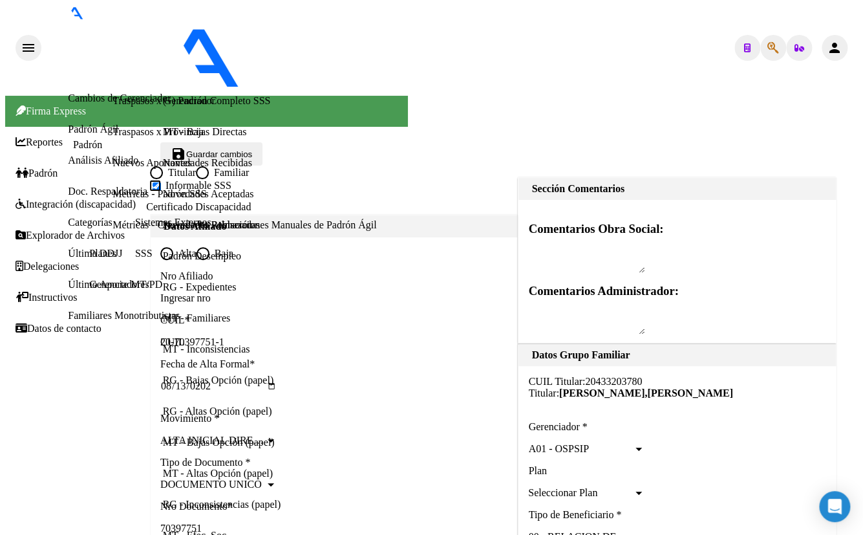
drag, startPoint x: 211, startPoint y: 247, endPoint x: 314, endPoint y: 252, distance: 103.0
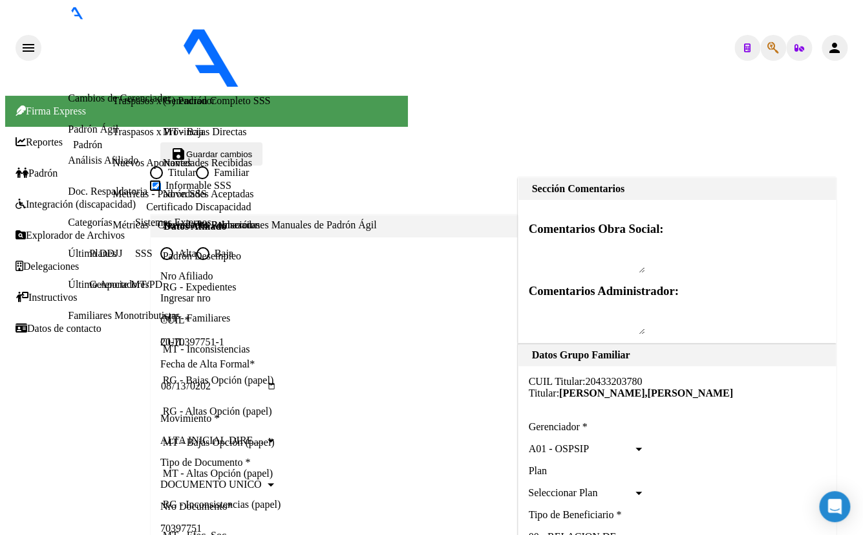
click at [252, 149] on span "Guardar cambios" at bounding box center [219, 154] width 66 height 10
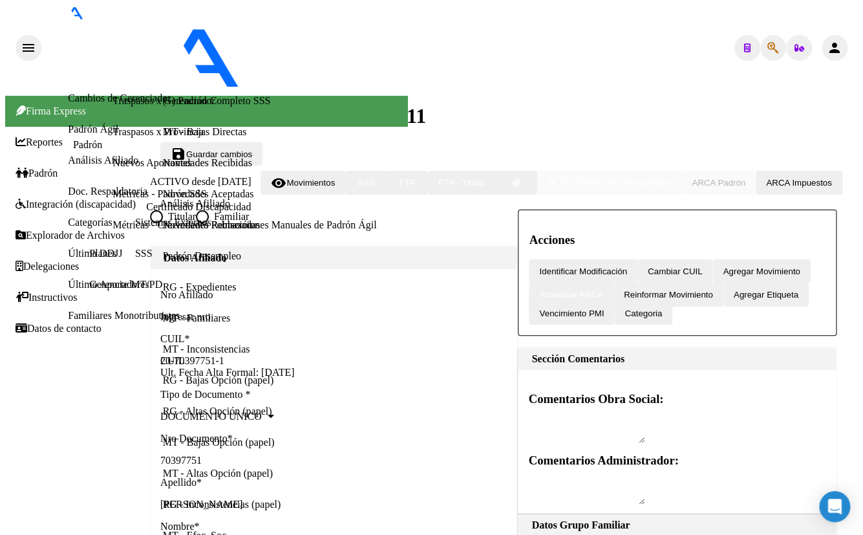
radio input "true"
type input "20-33042434-7"
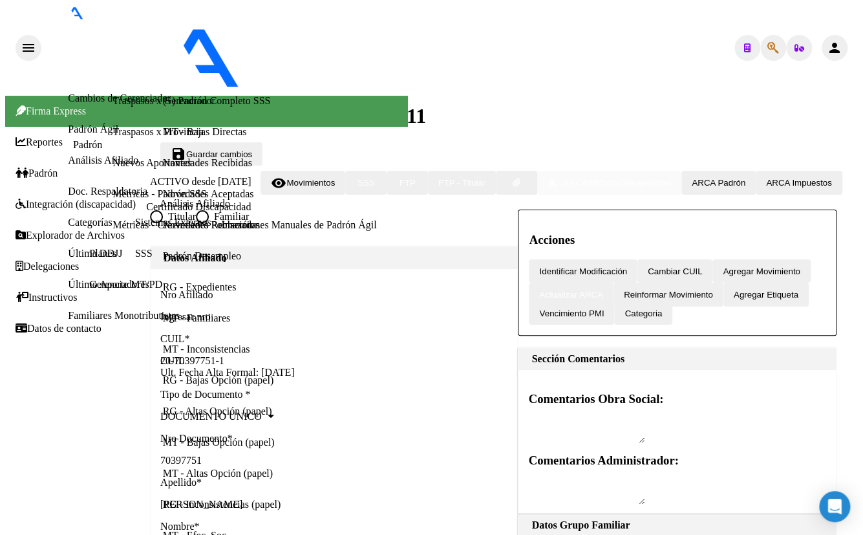
type textarea "27454016683"
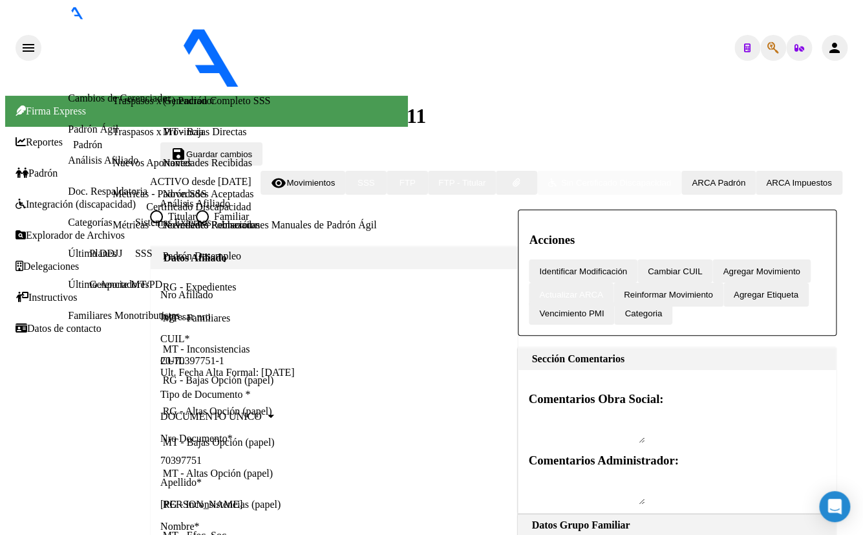
drag, startPoint x: 264, startPoint y: 293, endPoint x: 175, endPoint y: 293, distance: 88.6
type input "[PERSON_NAME]"
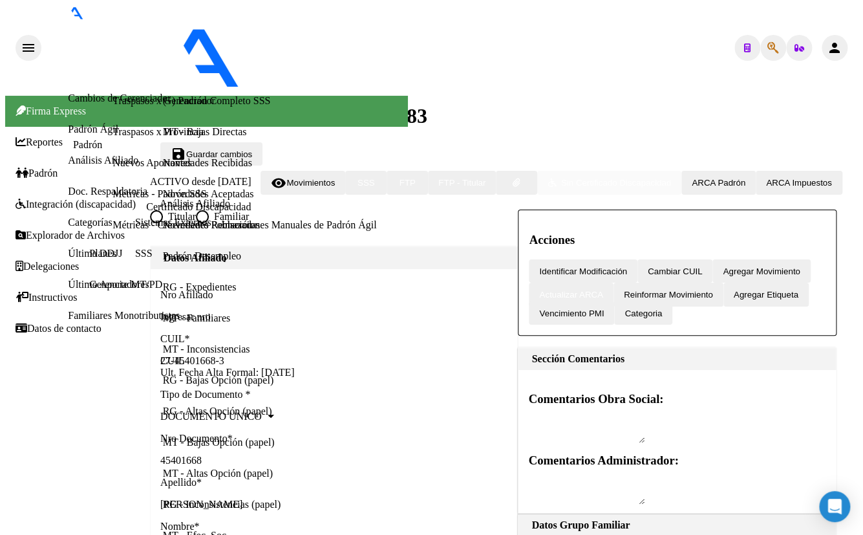
type input "1759"
drag, startPoint x: 245, startPoint y: 396, endPoint x: 98, endPoint y: 396, distance: 146.8
type input "LEOPARDY"
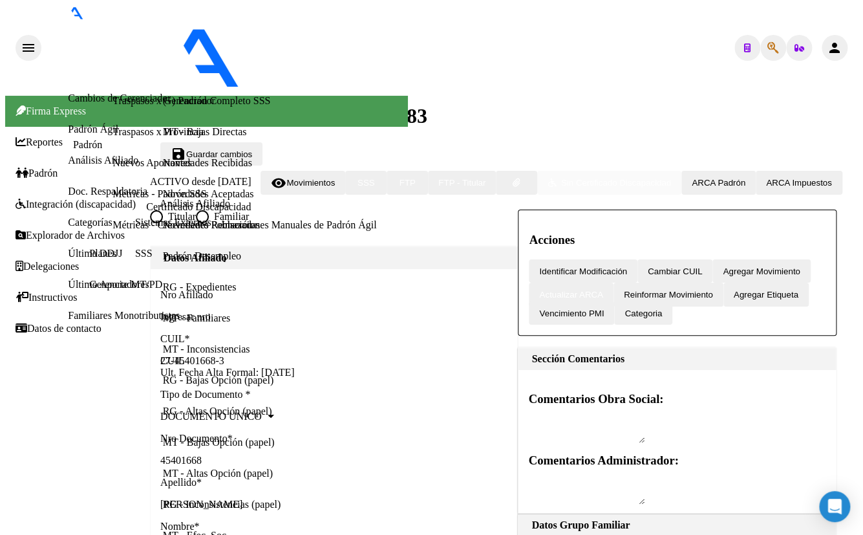
type input "3412"
drag, startPoint x: 770, startPoint y: 81, endPoint x: 680, endPoint y: 193, distance: 143.9
click at [252, 149] on span "Guardar cambios" at bounding box center [219, 154] width 66 height 10
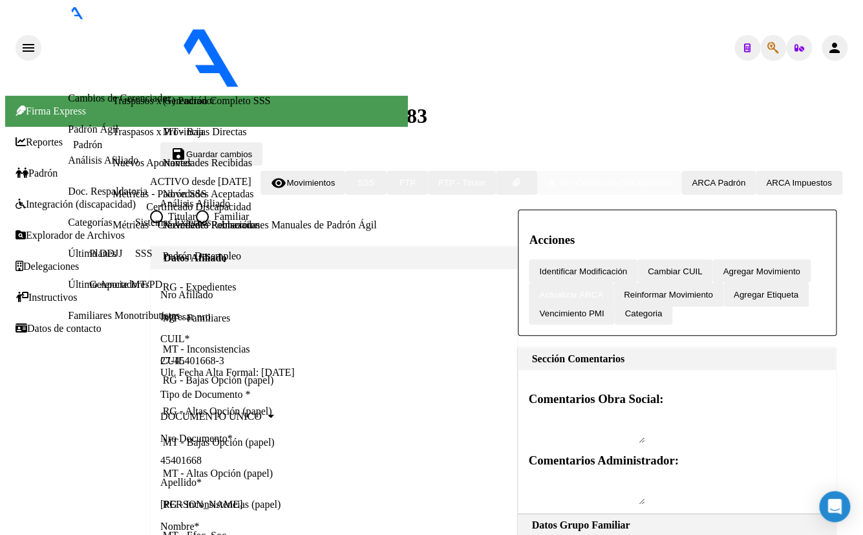
scroll to position [705, 0]
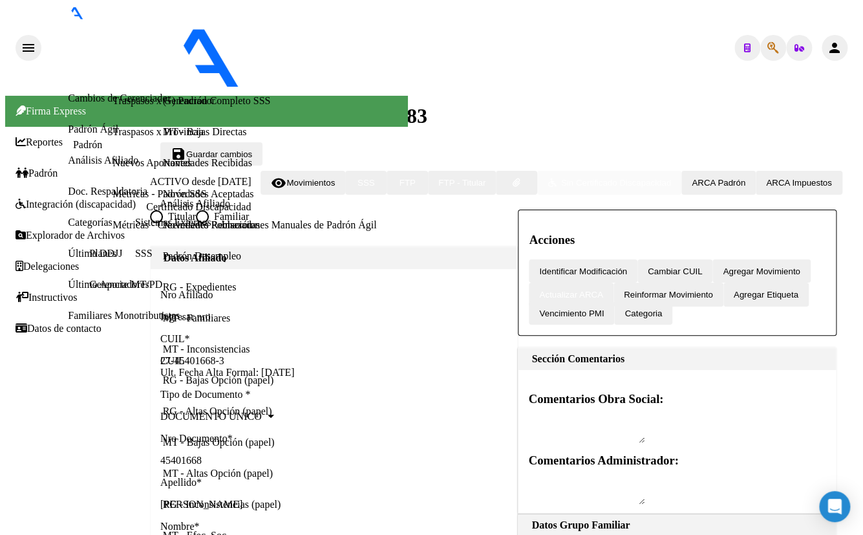
click at [254, 433] on p "Nro Documento *" at bounding box center [333, 439] width 347 height 12
type textarea "20703977511"
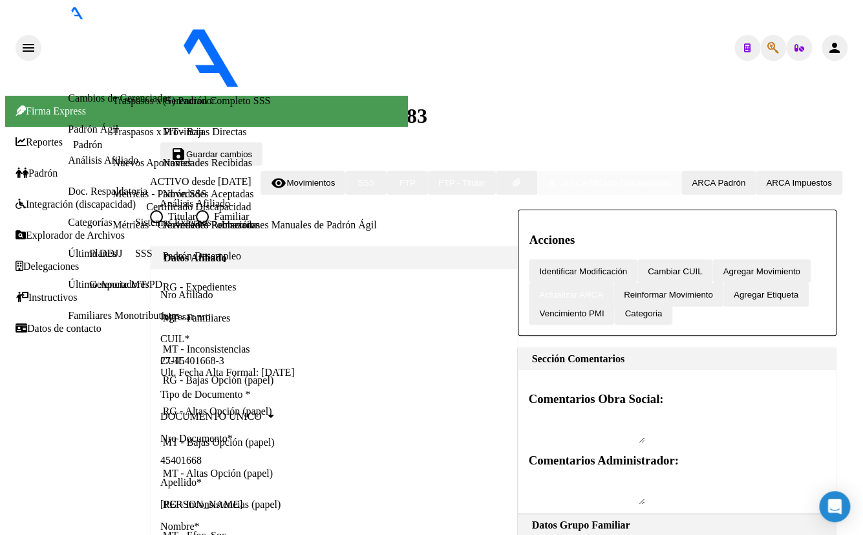
click at [770, 48] on icon "button" at bounding box center [774, 48] width 12 height 1
paste input "20297038231"
type input "20297038231"
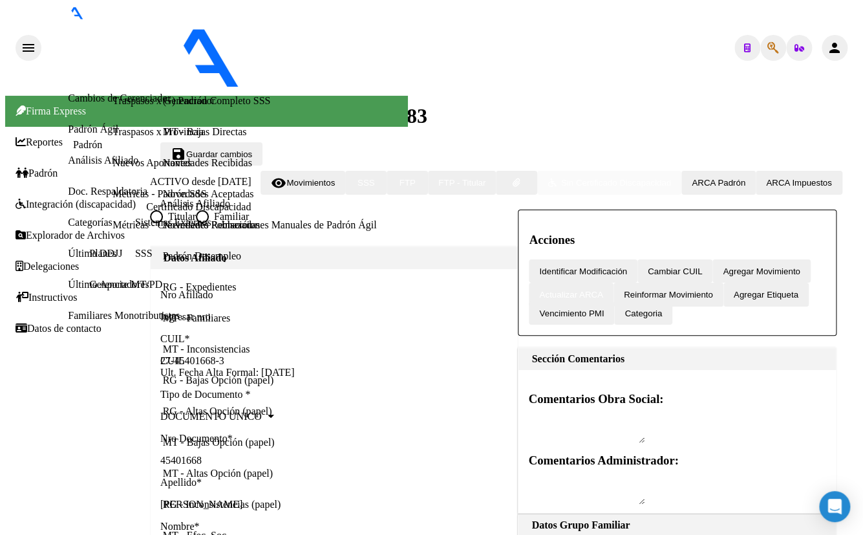
type textarea "20297038231"
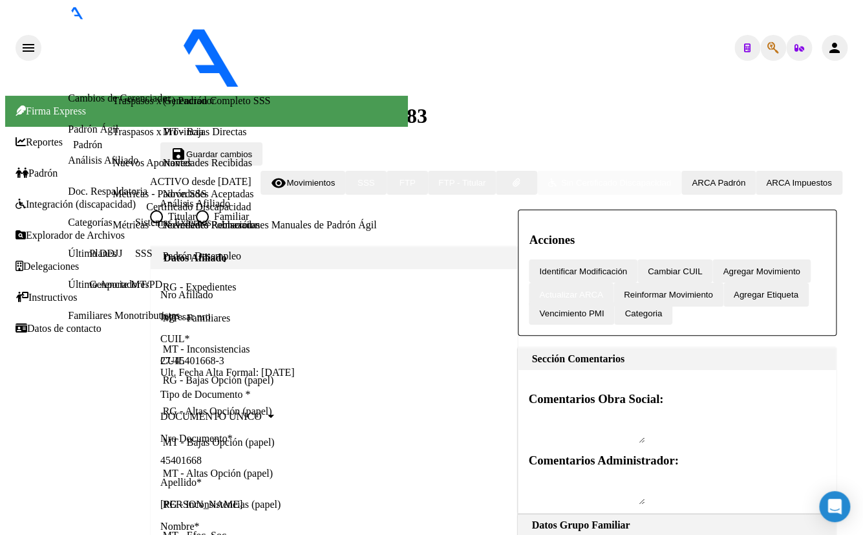
scroll to position [1143, 0]
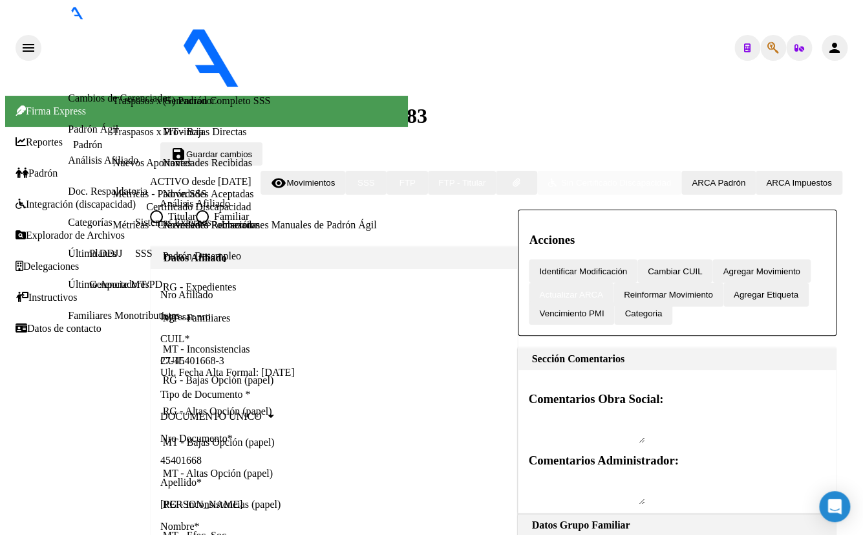
click at [768, 48] on icon "button" at bounding box center [774, 48] width 12 height 1
type input "39983282"
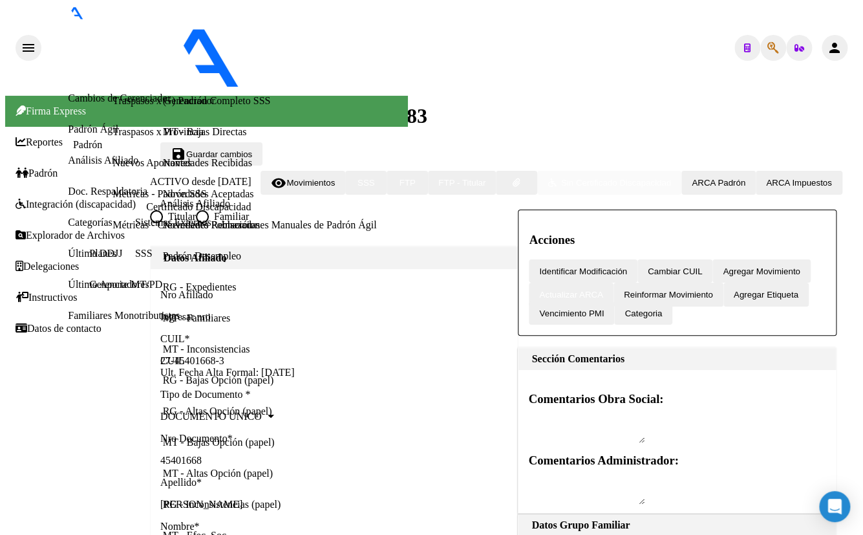
type textarea "23399832829"
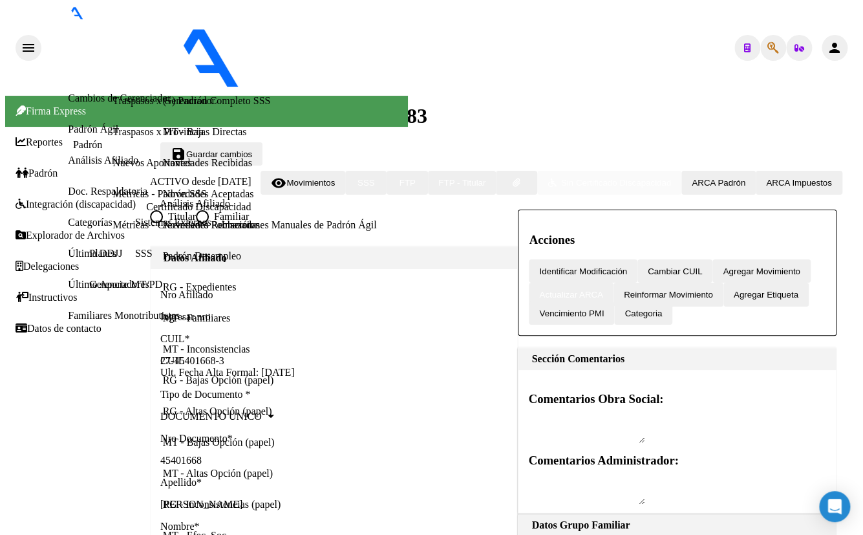
radio input "true"
checkbox input "true"
type input "23-39983282-9"
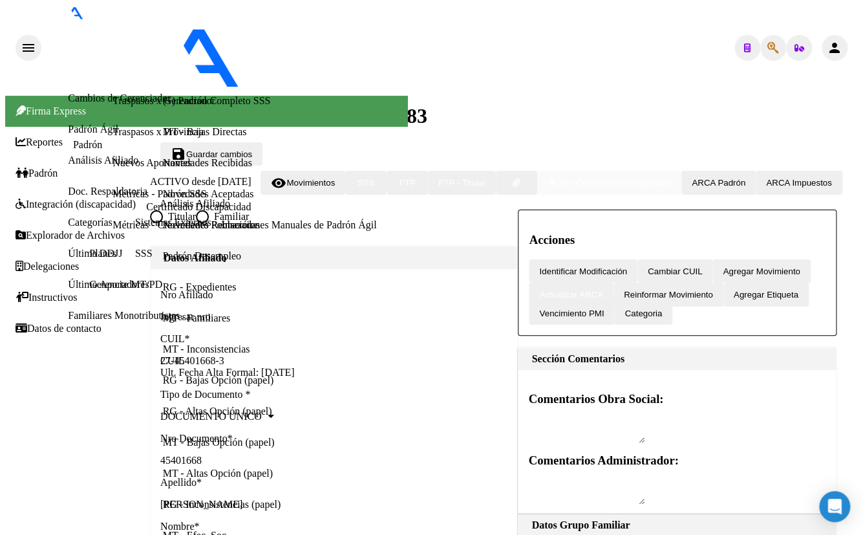
radio input "true"
type input "39983282"
type input "[GEOGRAPHIC_DATA]"
type input "[PERSON_NAME]"
type input "[DATE]"
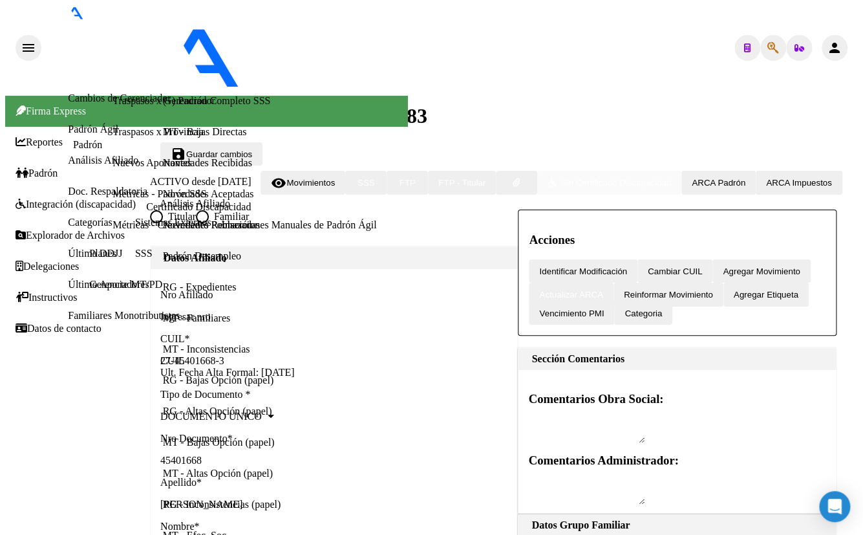
type input "[PERSON_NAME]"
type input "9000"
type input "MAIPU"
type input "1435"
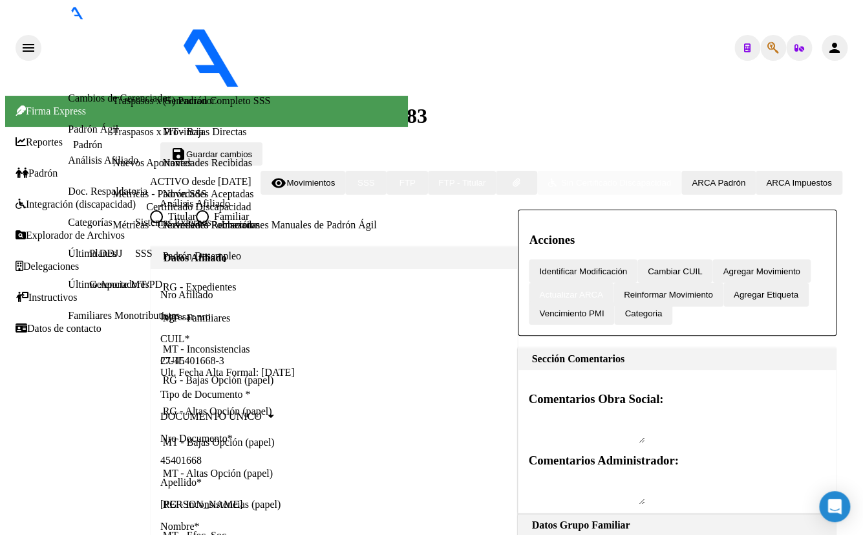
type input "[DATE]"
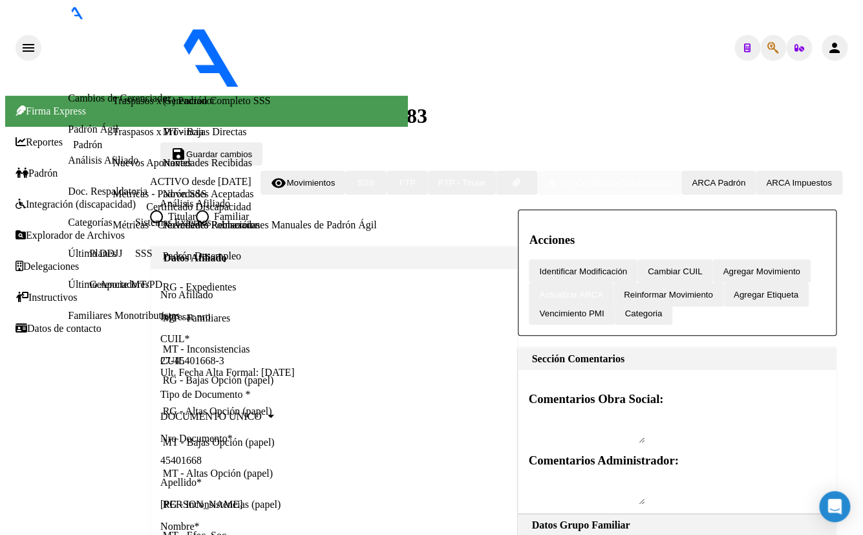
type input "LUJAN"
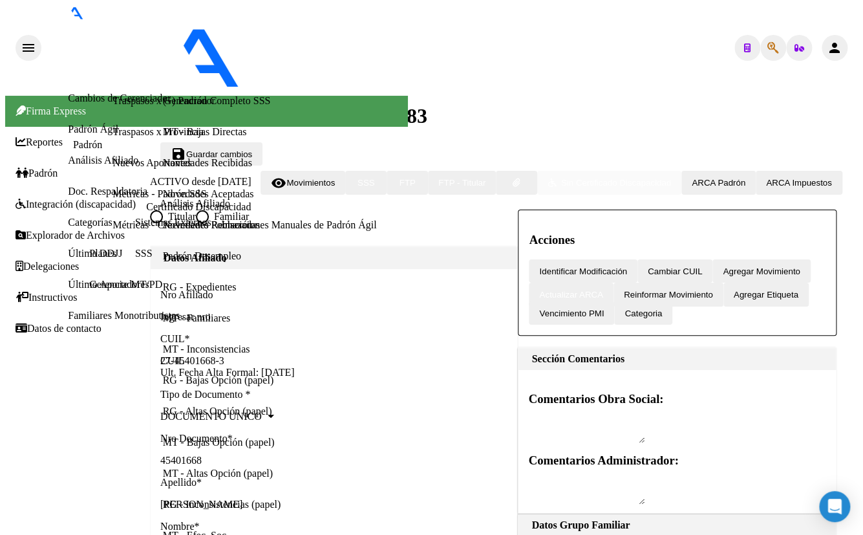
type input "9"
type input "6700"
type input "[PERSON_NAME]"
drag, startPoint x: 75, startPoint y: 371, endPoint x: 2, endPoint y: 378, distance: 73.5
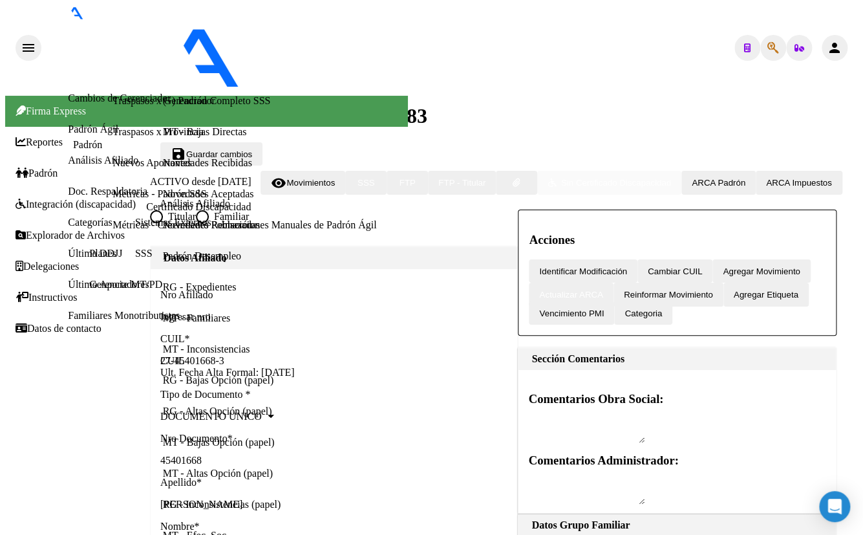
type input "501"
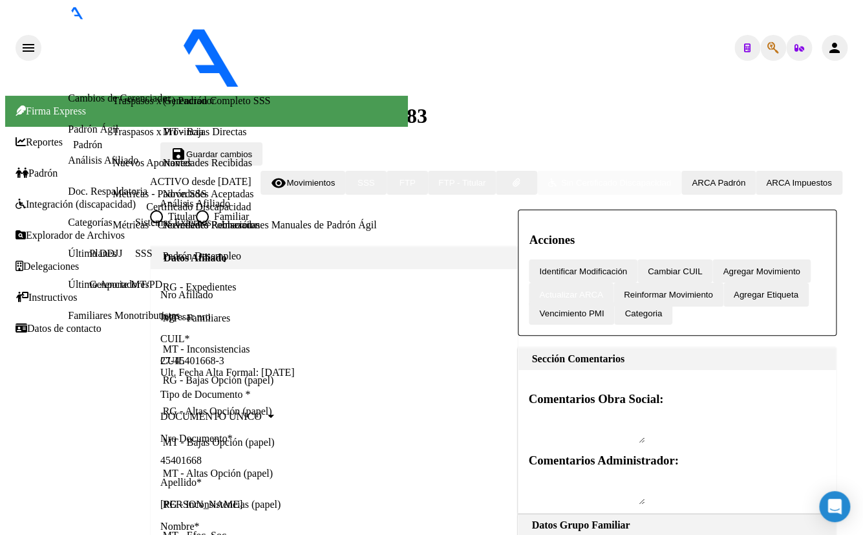
type input "33-71495716-9"
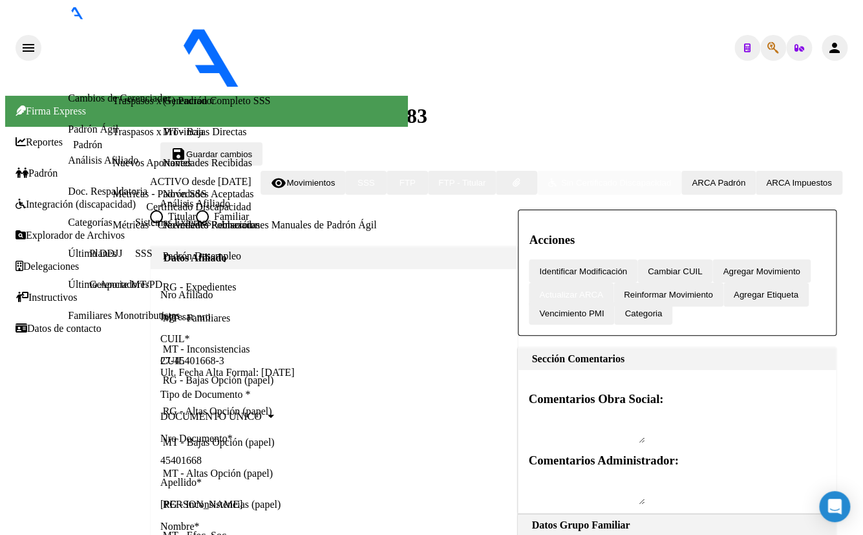
scroll to position [65, 0]
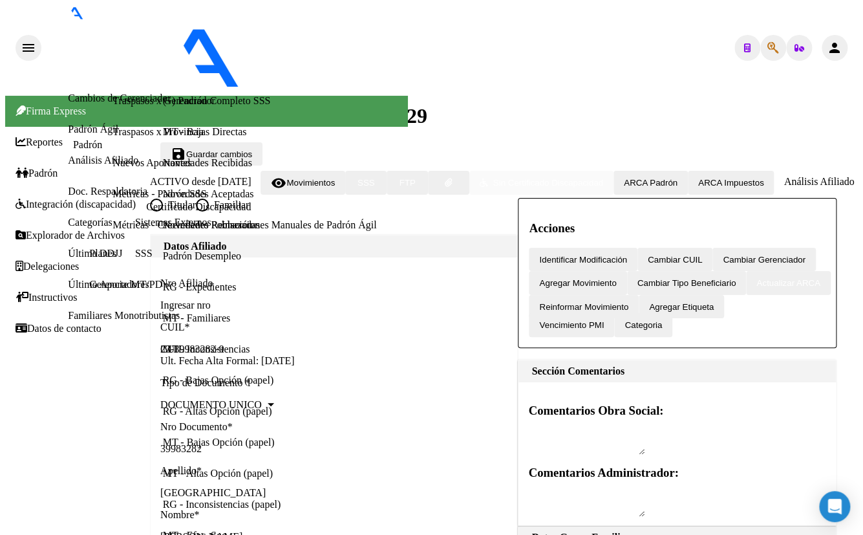
scroll to position [1167, 0]
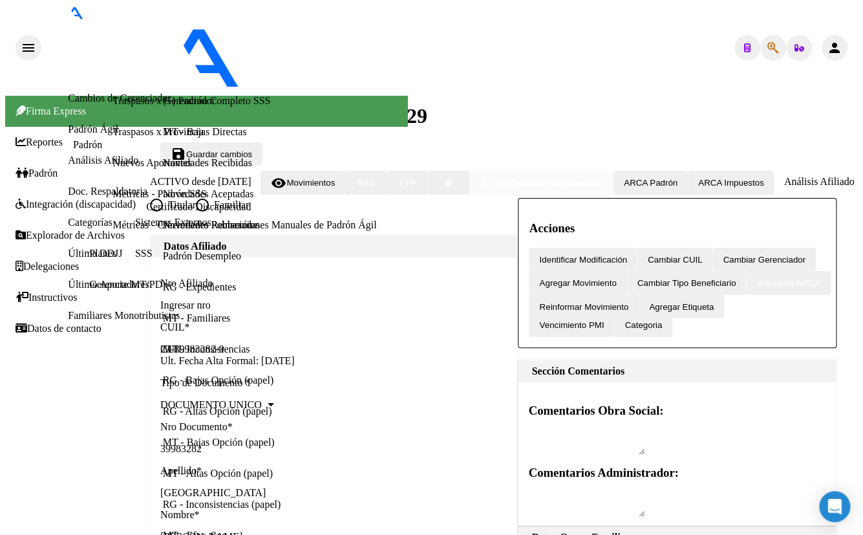
scroll to position [1520, 0]
click at [249, 24] on div "- ospsip" at bounding box center [211, 47] width 341 height 85
click at [768, 48] on icon "button" at bounding box center [774, 48] width 12 height 1
paste input "20391141496"
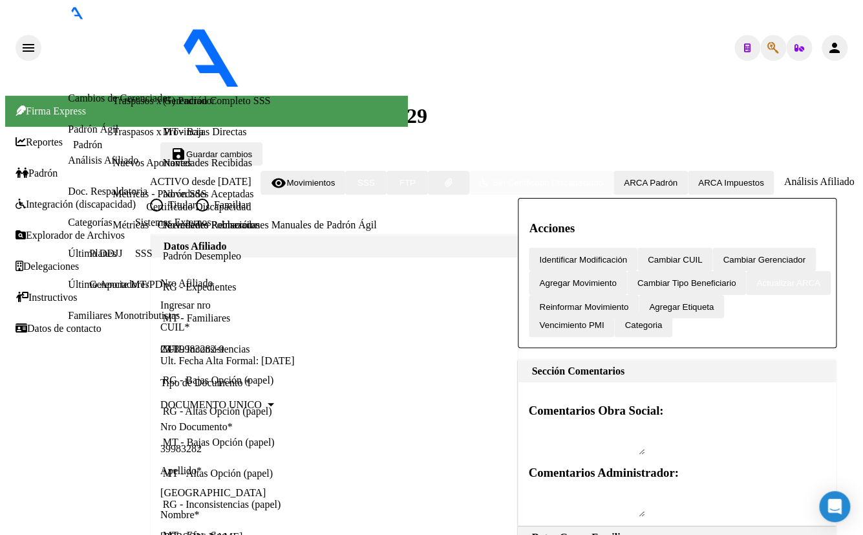
type input "20391141496"
type textarea "20391141496"
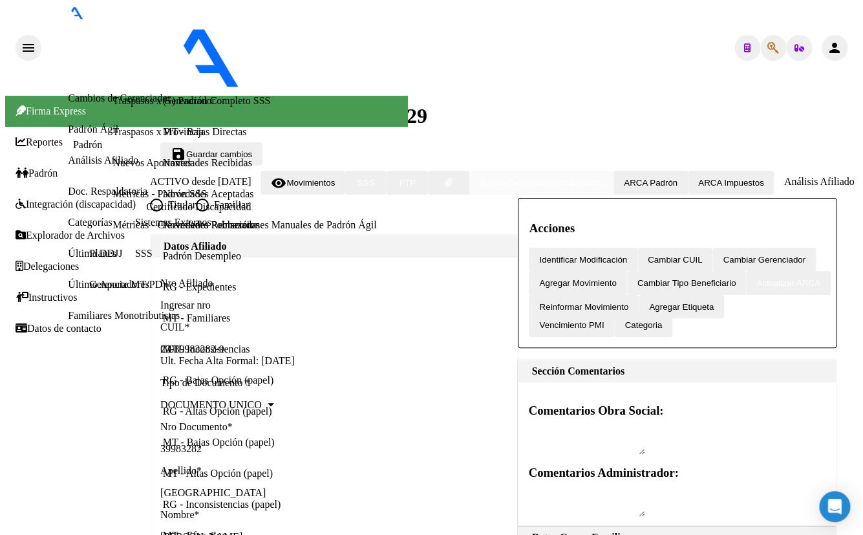
scroll to position [359, 0]
click at [768, 48] on icon "button" at bounding box center [774, 48] width 12 height 1
type input "21918525"
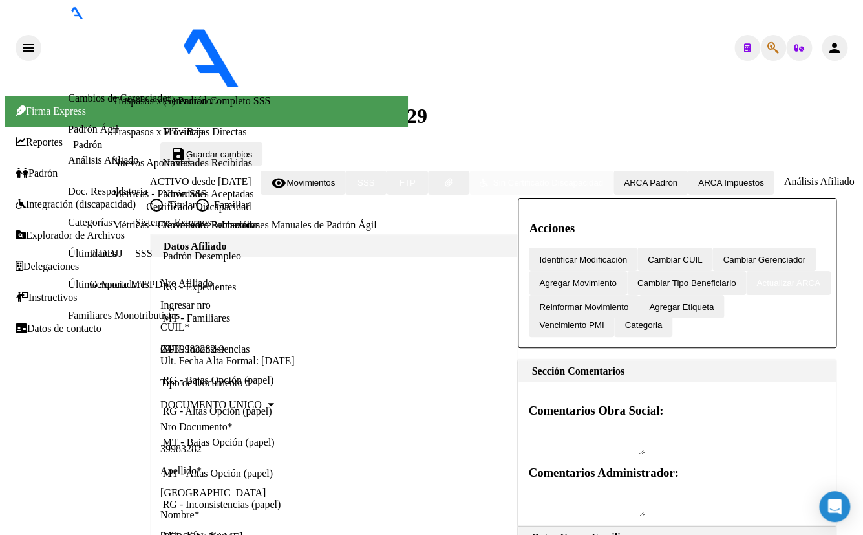
type textarea "20219185252"
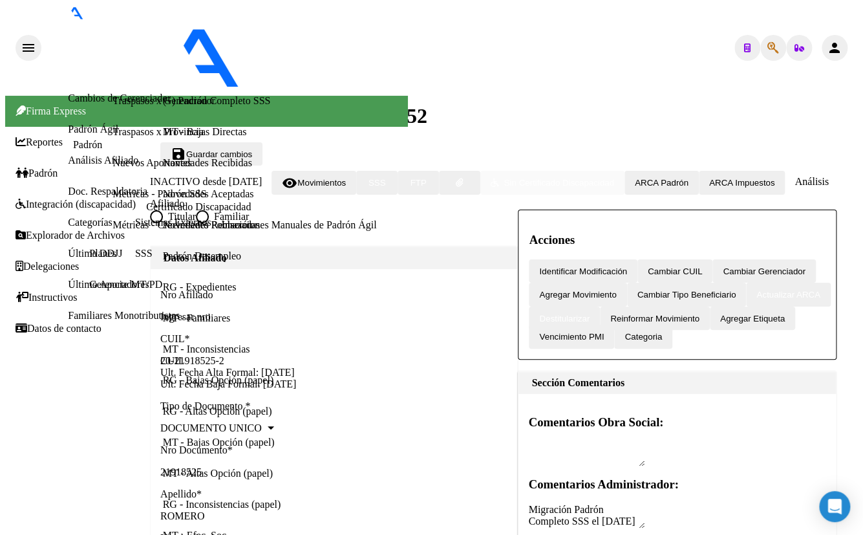
click at [616, 290] on span "Agregar Movimiento" at bounding box center [577, 295] width 77 height 10
type input "[DATE]"
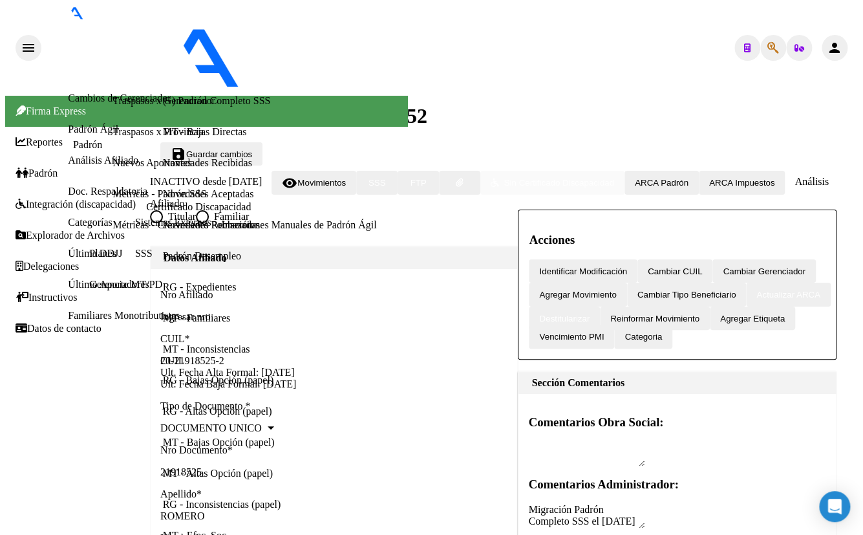
scroll to position [286, 0]
checkbox input "false"
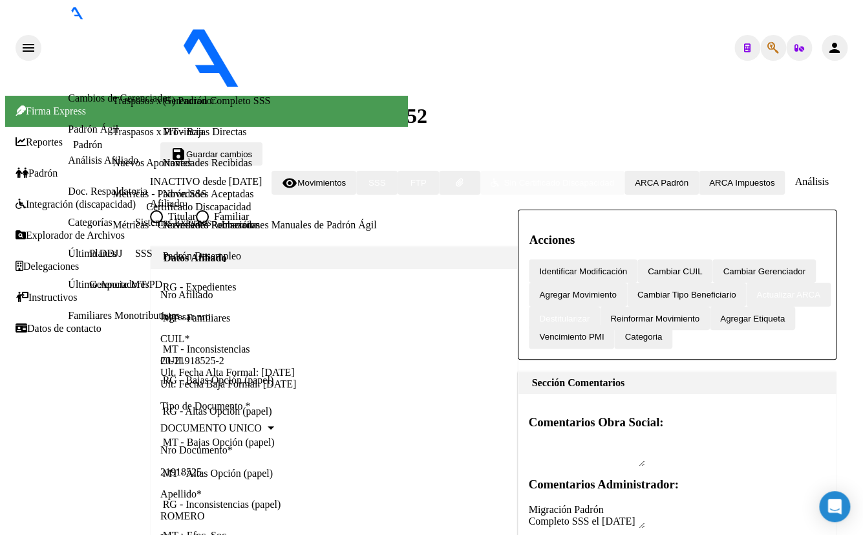
click at [768, 48] on icon "button" at bounding box center [774, 48] width 12 height 1
type input "21918525"
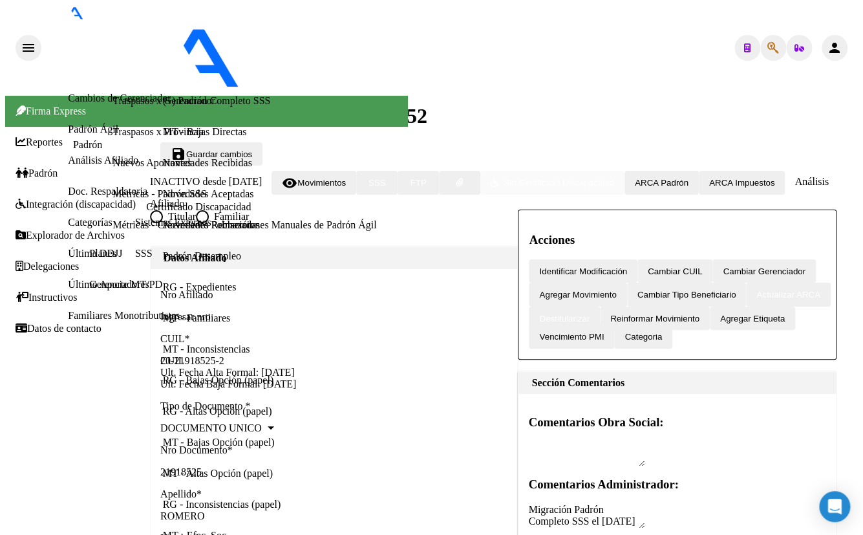
type input "C:\fakepath\doc (6) (1).pdf"
type input "expediente de traspaso"
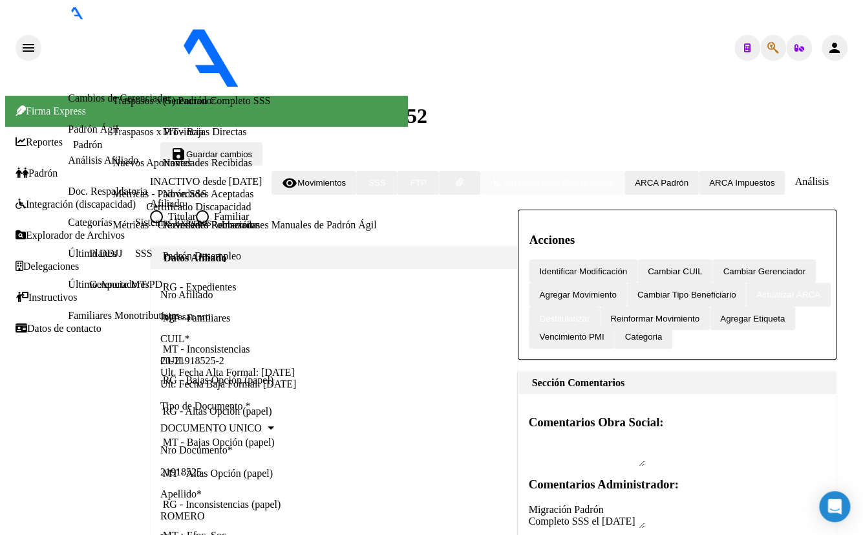
scroll to position [235, 0]
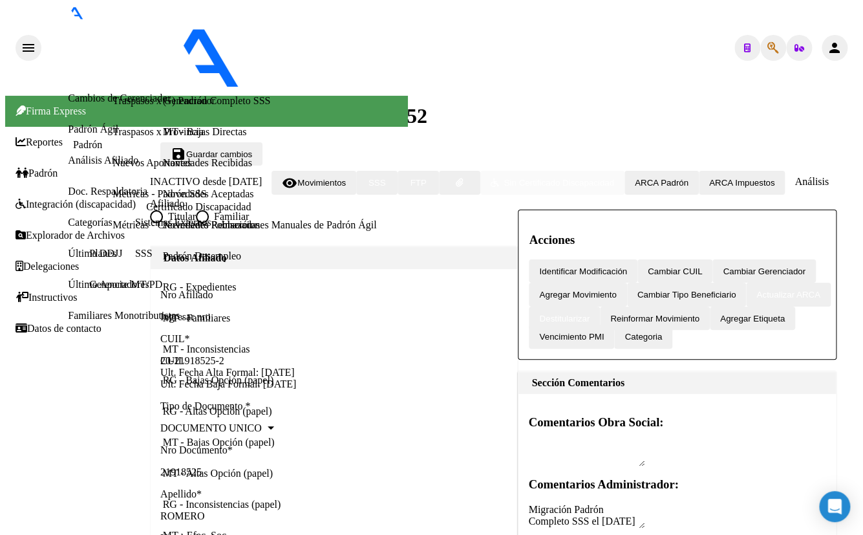
click at [296, 19] on div "- ospsip" at bounding box center [211, 47] width 341 height 85
click at [771, 48] on icon "button" at bounding box center [774, 48] width 12 height 1
type input "38910333"
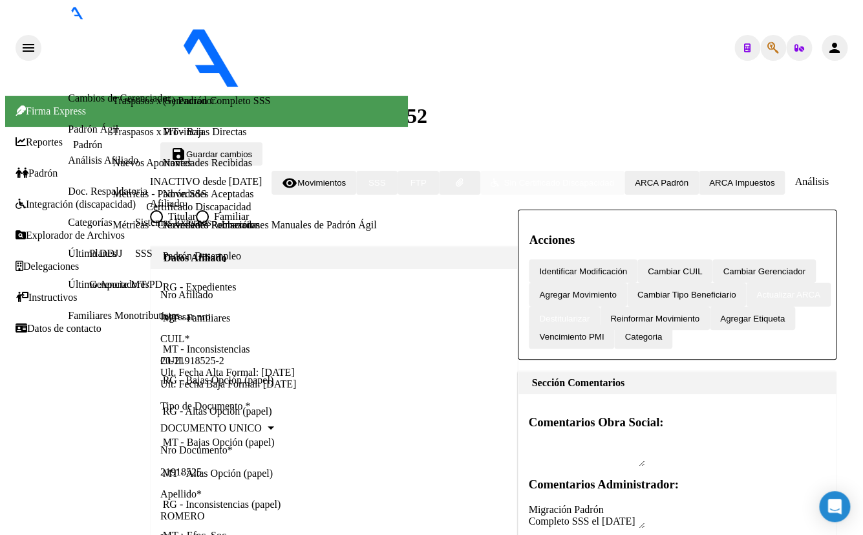
type textarea "27389103336"
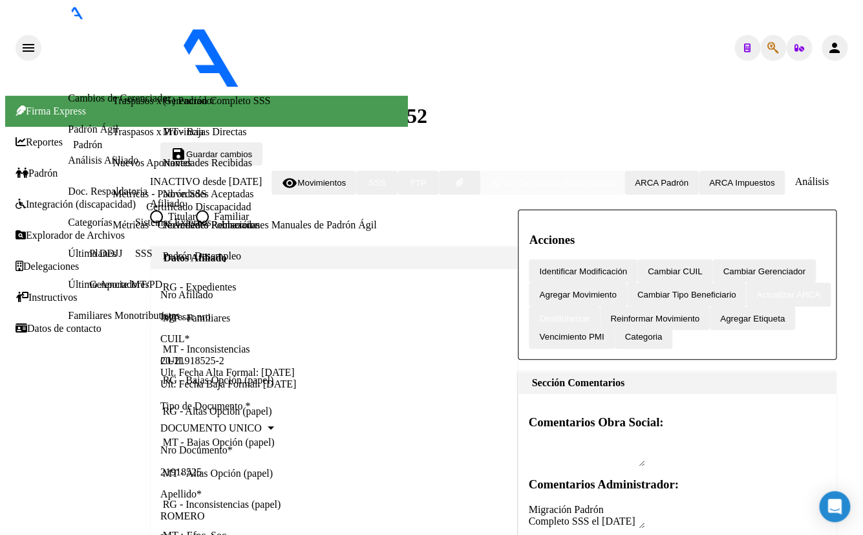
scroll to position [281, 0]
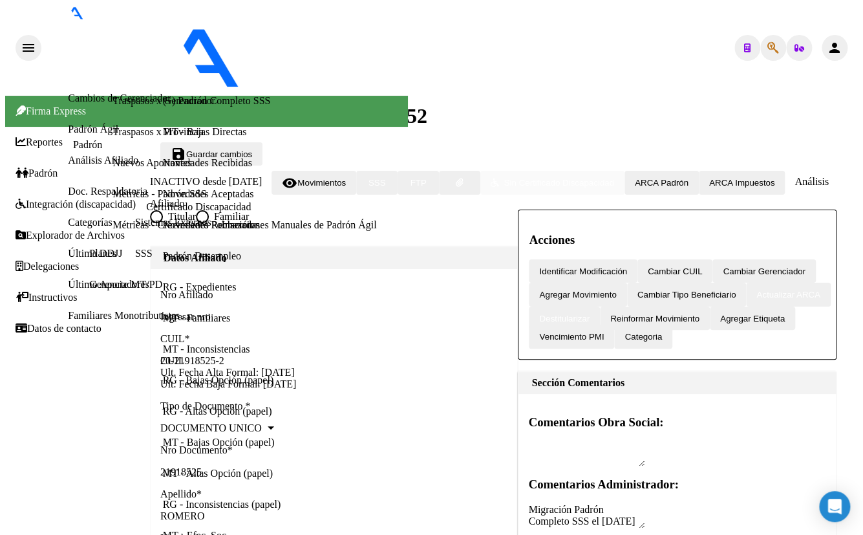
click at [768, 48] on icon "button" at bounding box center [774, 48] width 12 height 1
type input "23964557"
type textarea "20239645578"
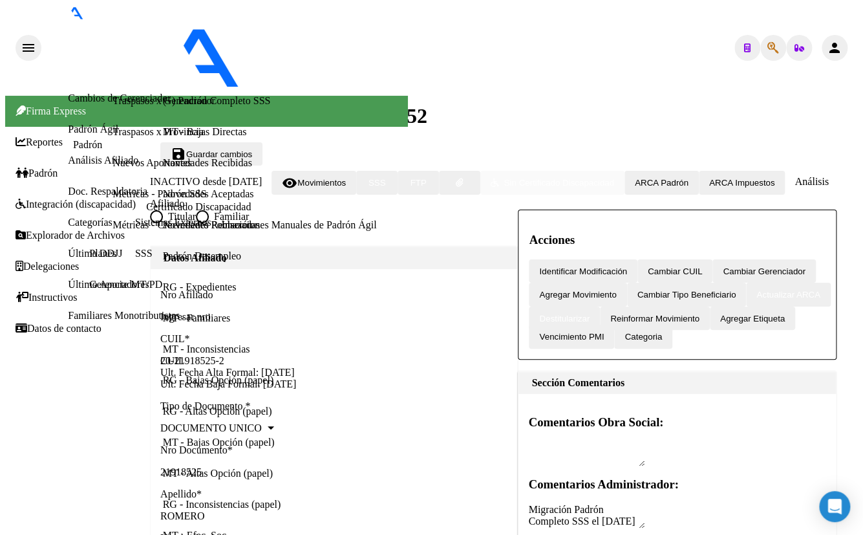
type input "23964547"
type textarea "20239645470"
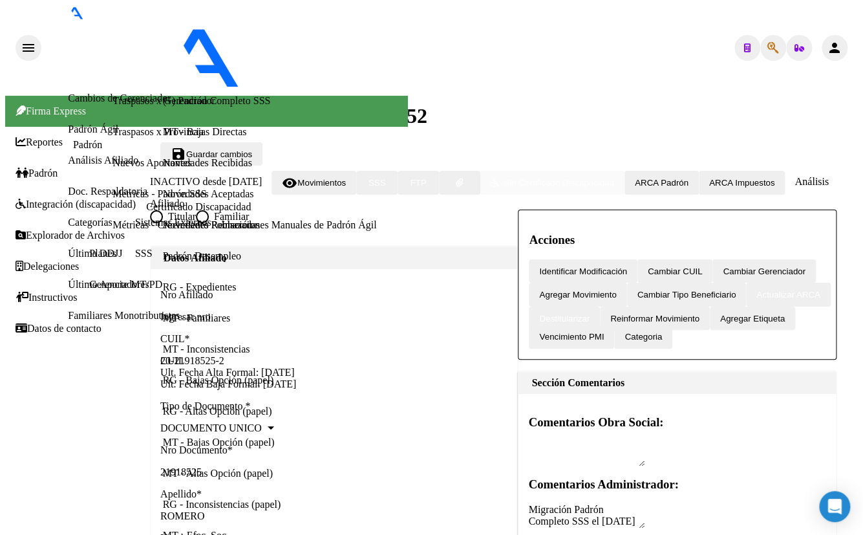
radio input "true"
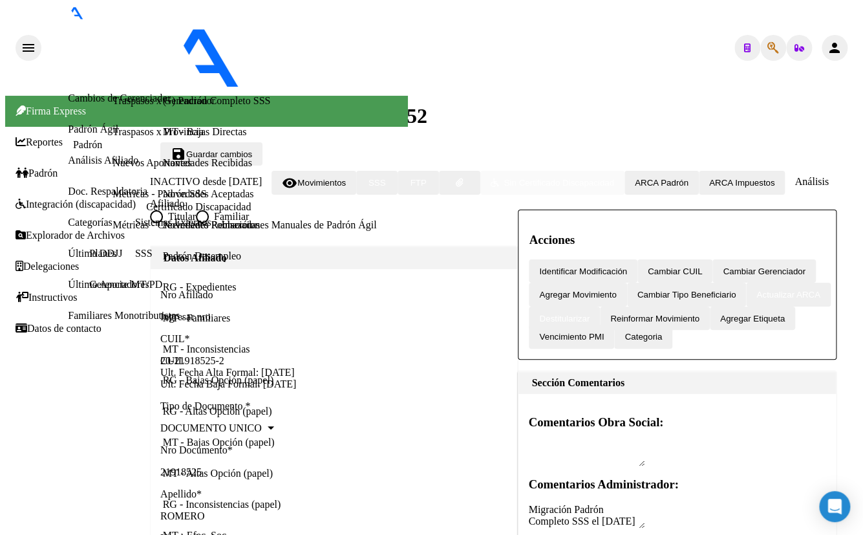
scroll to position [208, 0]
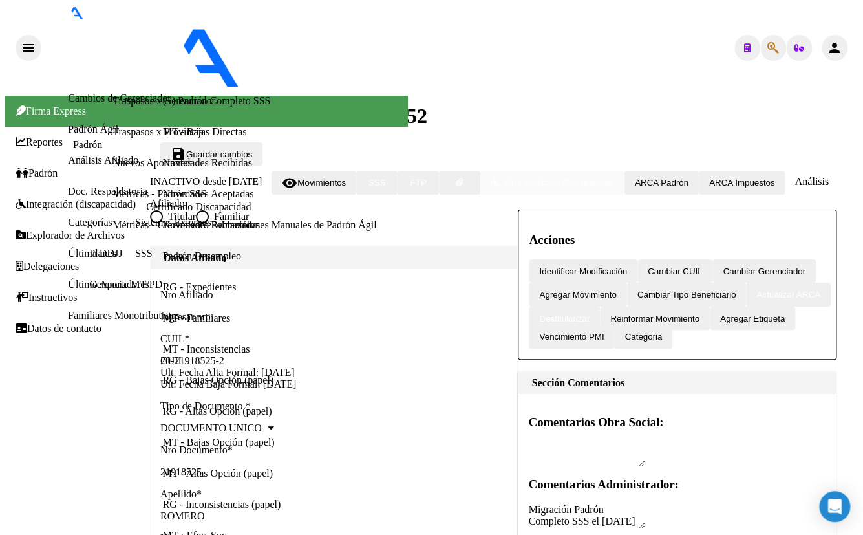
drag, startPoint x: 80, startPoint y: 192, endPoint x: 164, endPoint y: 191, distance: 83.4
paste input "[PERSON_NAME]"
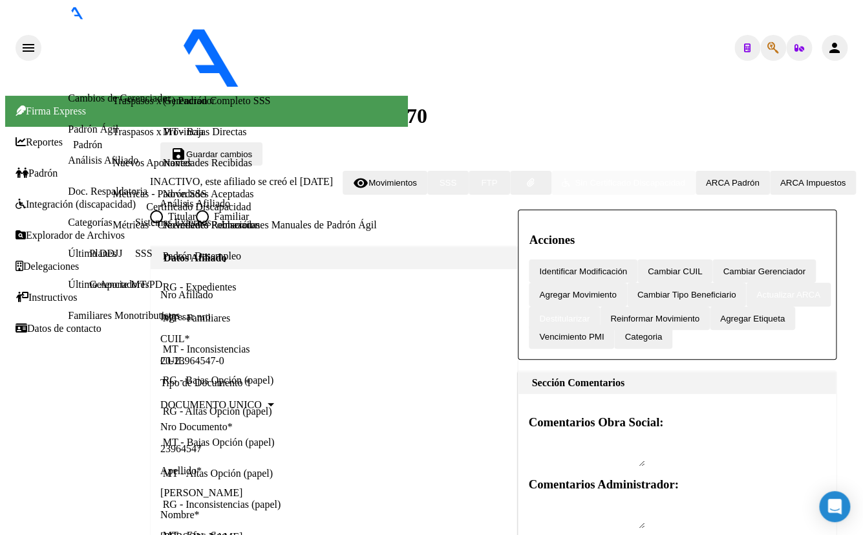
scroll to position [1153, 0]
click at [768, 48] on icon "button" at bounding box center [774, 48] width 12 height 1
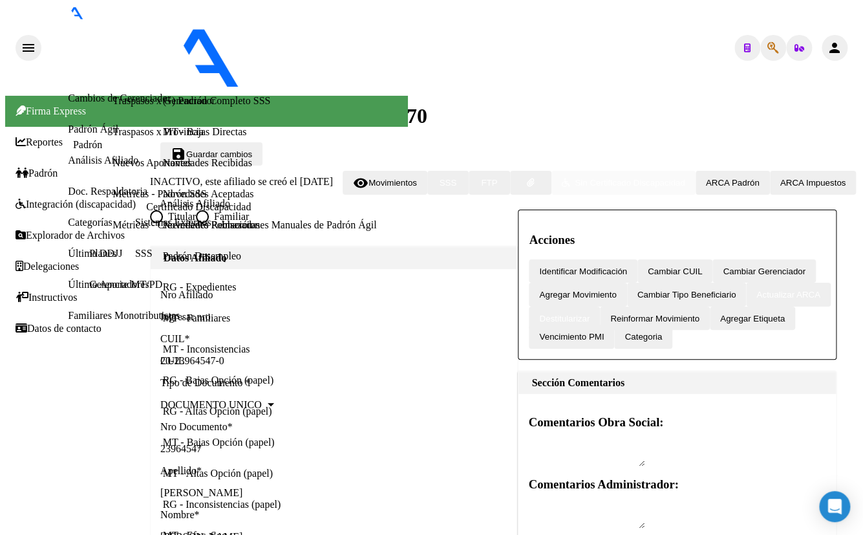
drag, startPoint x: 271, startPoint y: 439, endPoint x: 315, endPoint y: 429, distance: 45.2
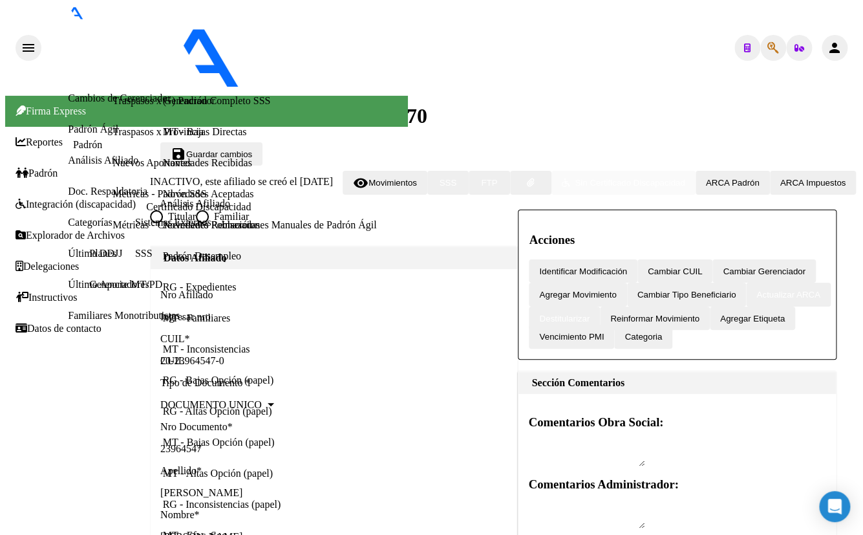
drag, startPoint x: 177, startPoint y: 75, endPoint x: 279, endPoint y: 75, distance: 101.5
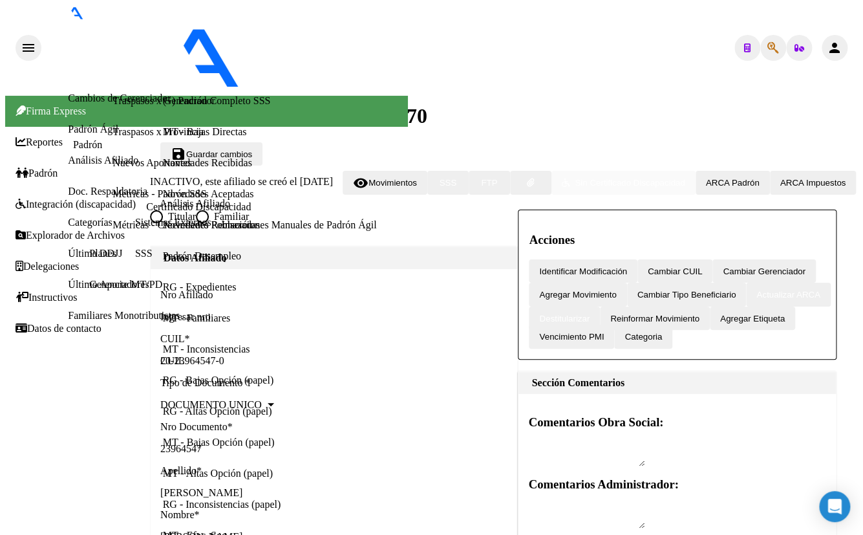
copy span "20435062319"
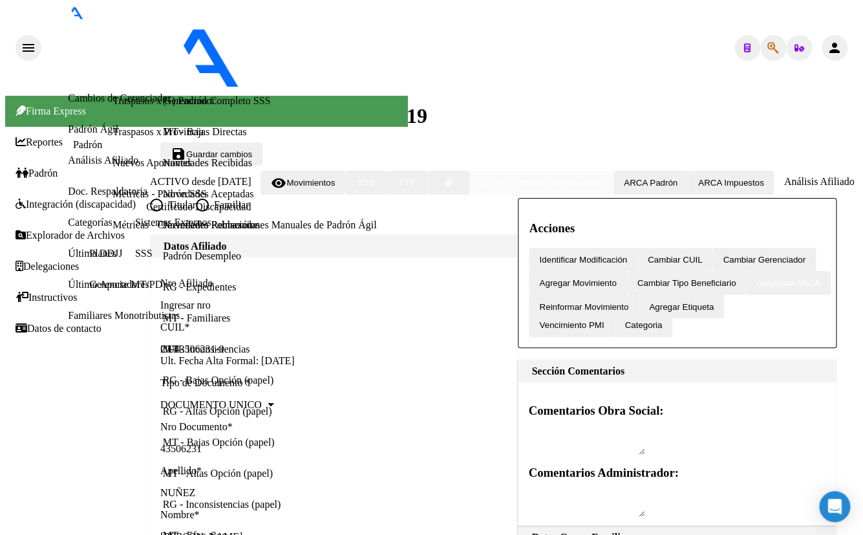
scroll to position [705, 0]
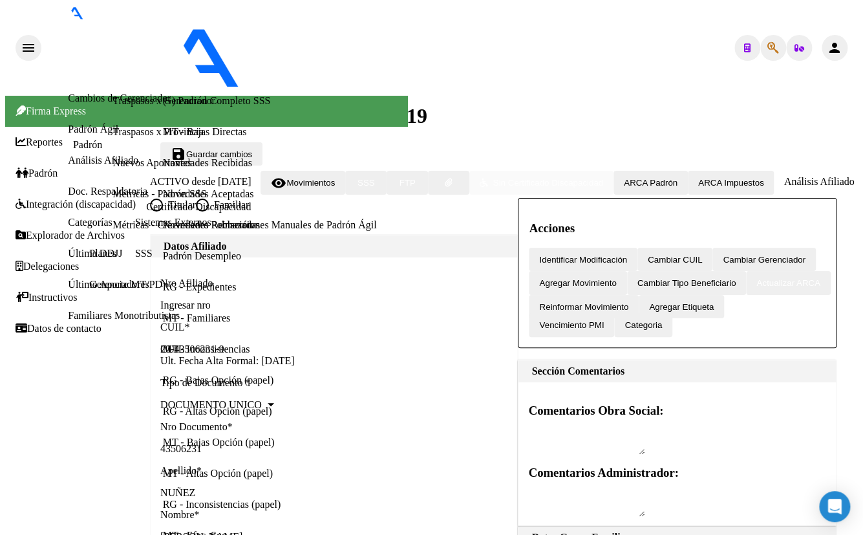
click at [616, 278] on span "Agregar Movimiento" at bounding box center [577, 283] width 77 height 10
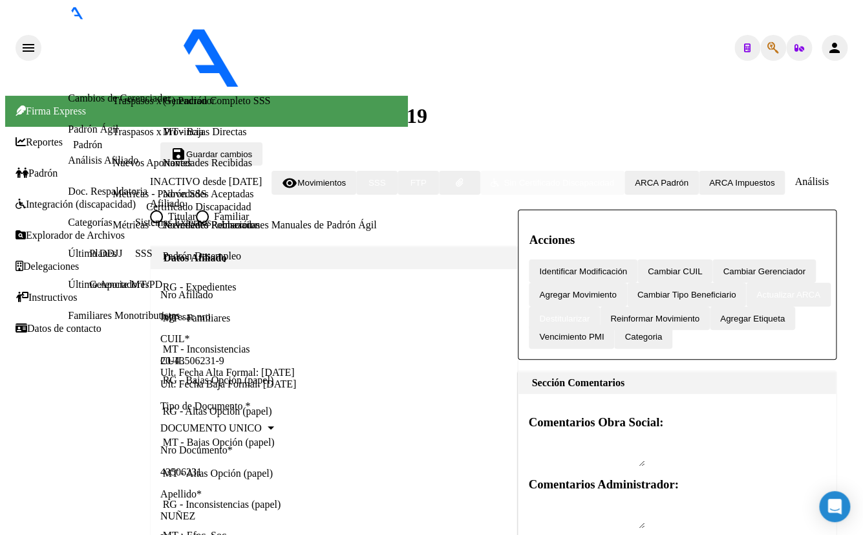
click at [326, 210] on div "Titular Familiar" at bounding box center [334, 216] width 368 height 13
click at [768, 48] on icon "button" at bounding box center [774, 48] width 12 height 1
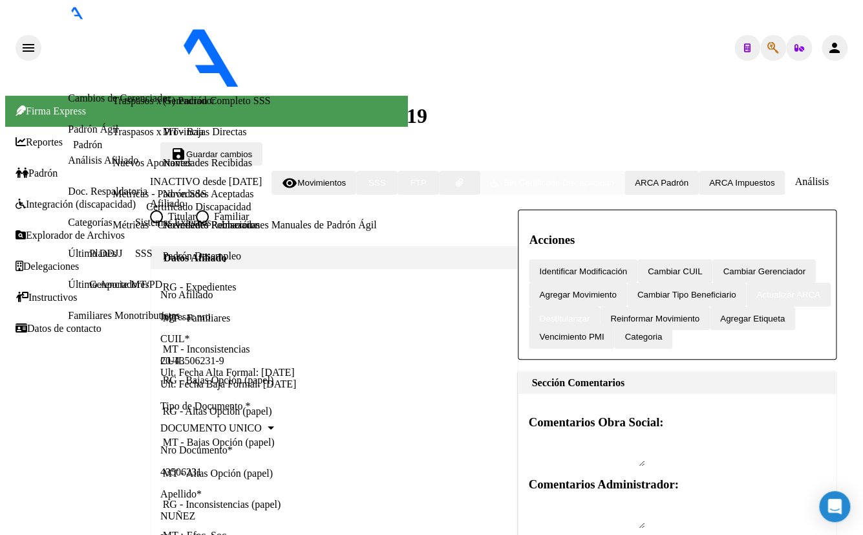
scroll to position [521, 0]
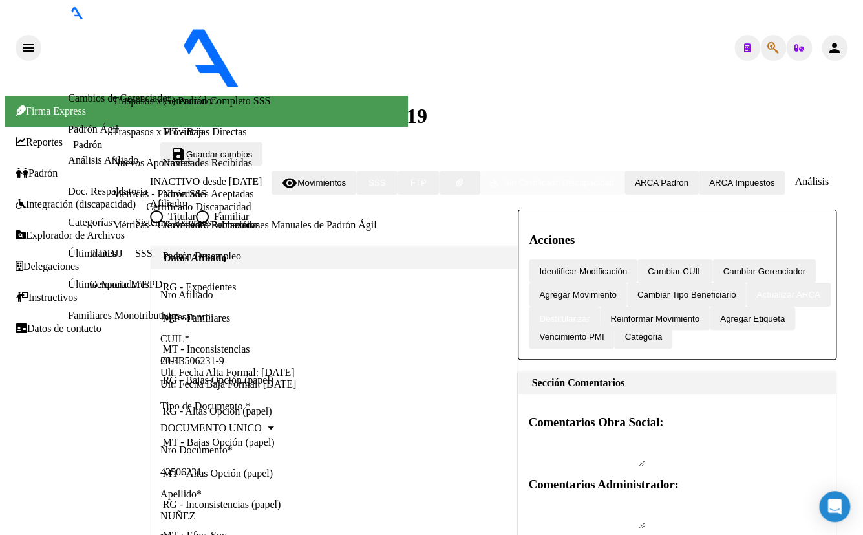
scroll to position [647, 0]
drag, startPoint x: 140, startPoint y: 279, endPoint x: 0, endPoint y: 281, distance: 139.7
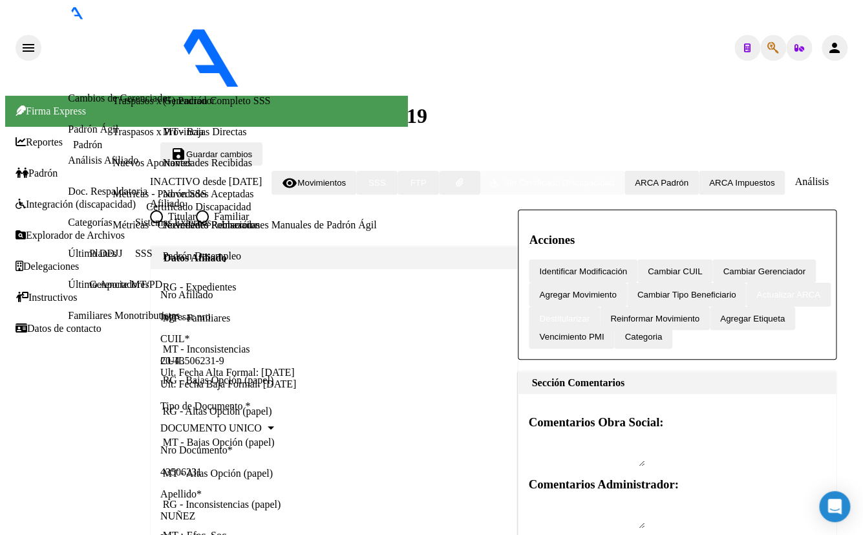
drag, startPoint x: 102, startPoint y: 405, endPoint x: 0, endPoint y: 405, distance: 102.2
drag, startPoint x: 71, startPoint y: 283, endPoint x: 0, endPoint y: 286, distance: 71.2
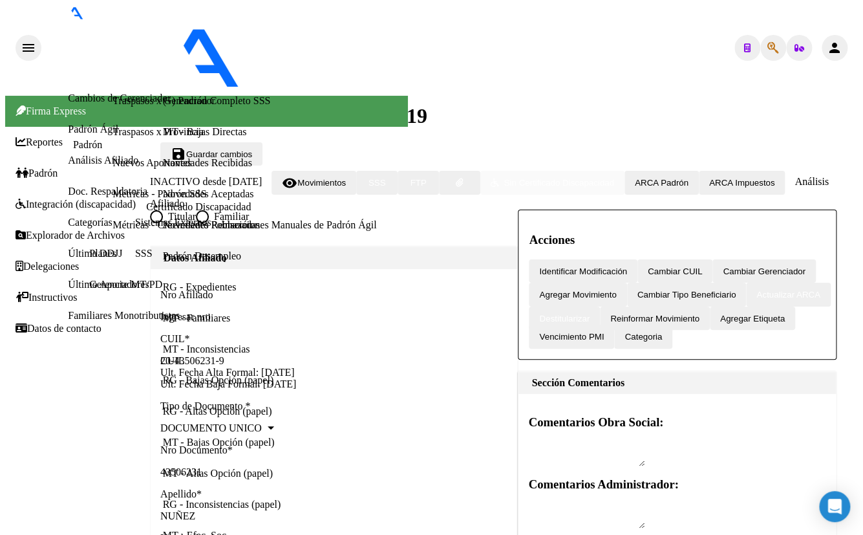
drag, startPoint x: 96, startPoint y: 279, endPoint x: 0, endPoint y: 286, distance: 96.6
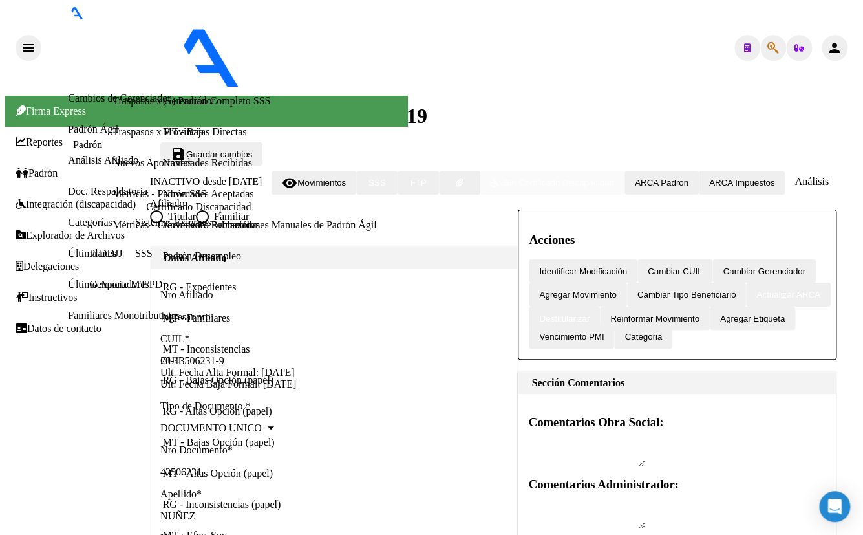
scroll to position [0, 0]
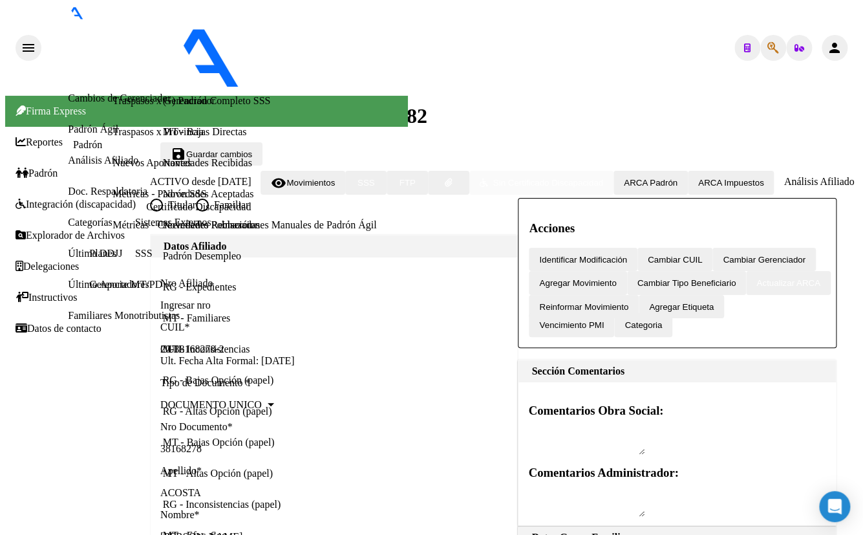
scroll to position [940, 0]
click at [768, 48] on icon "button" at bounding box center [774, 48] width 12 height 1
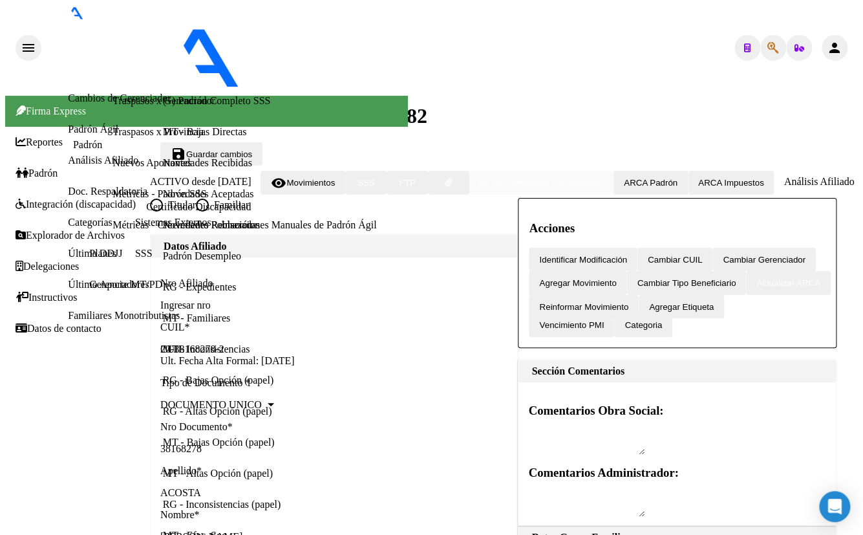
scroll to position [176, 0]
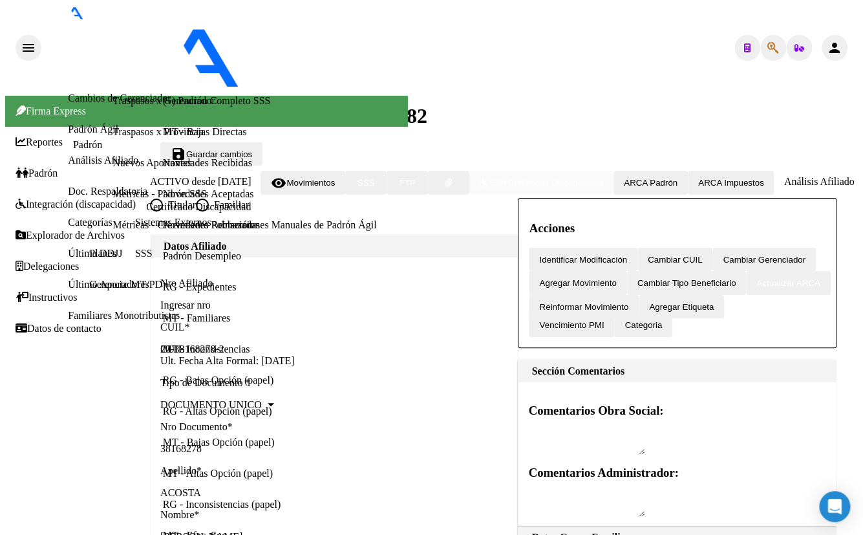
drag, startPoint x: 215, startPoint y: 284, endPoint x: 0, endPoint y: 269, distance: 215.9
drag, startPoint x: 61, startPoint y: 346, endPoint x: 0, endPoint y: 346, distance: 60.8
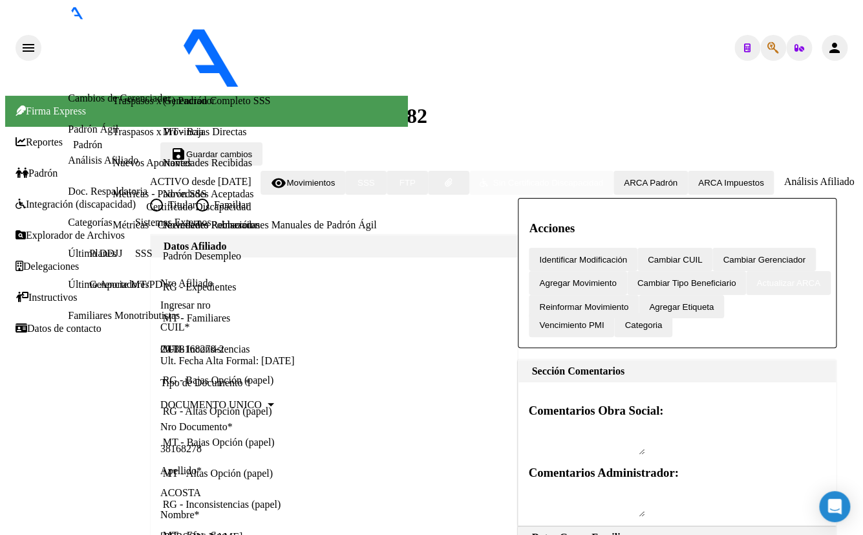
drag, startPoint x: 538, startPoint y: 154, endPoint x: 413, endPoint y: 153, distance: 124.8
drag, startPoint x: 556, startPoint y: 153, endPoint x: 420, endPoint y: 152, distance: 135.8
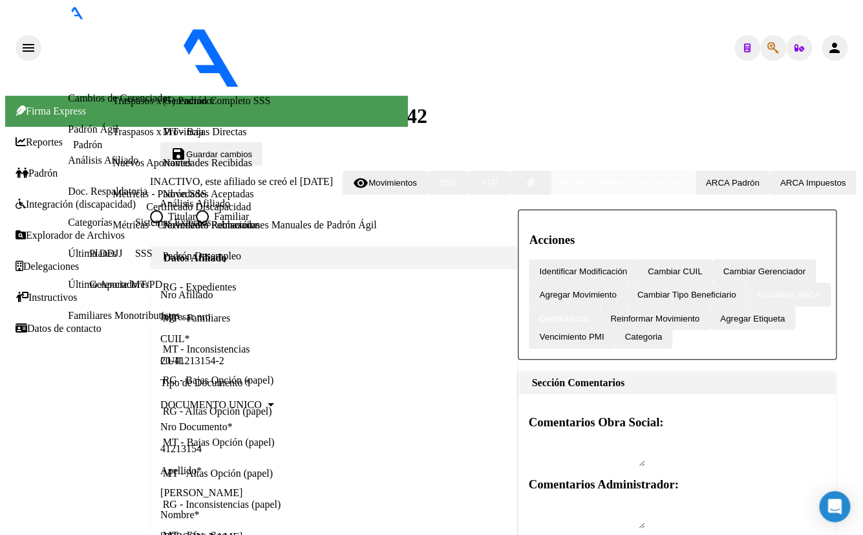
click at [768, 48] on icon "button" at bounding box center [774, 48] width 12 height 1
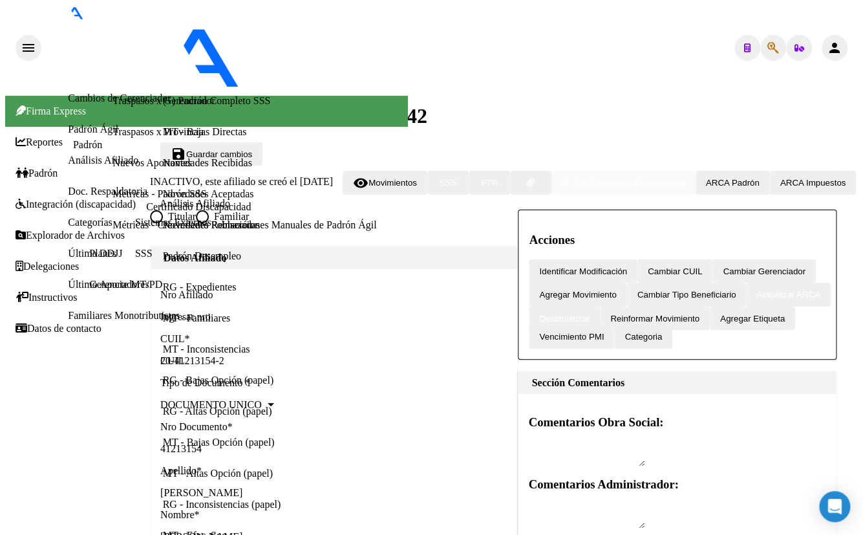
scroll to position [1564, 0]
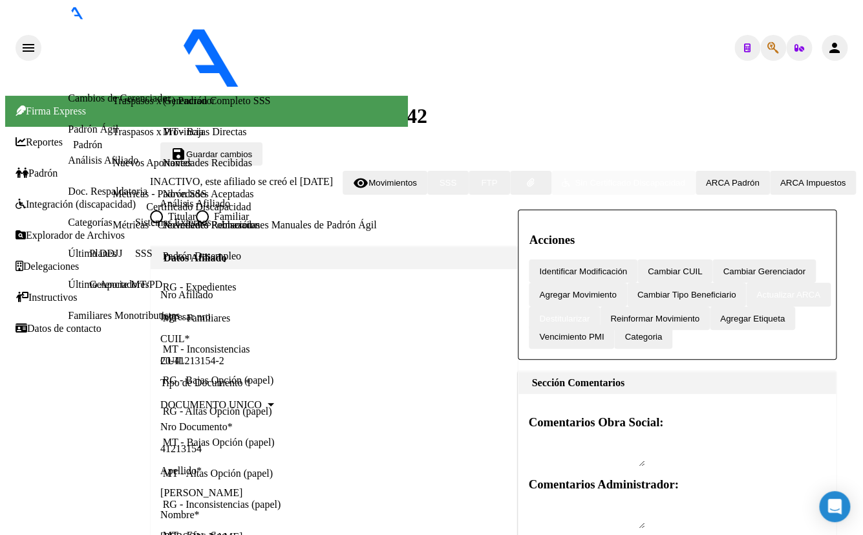
drag, startPoint x: 530, startPoint y: 325, endPoint x: 508, endPoint y: 371, distance: 51.8
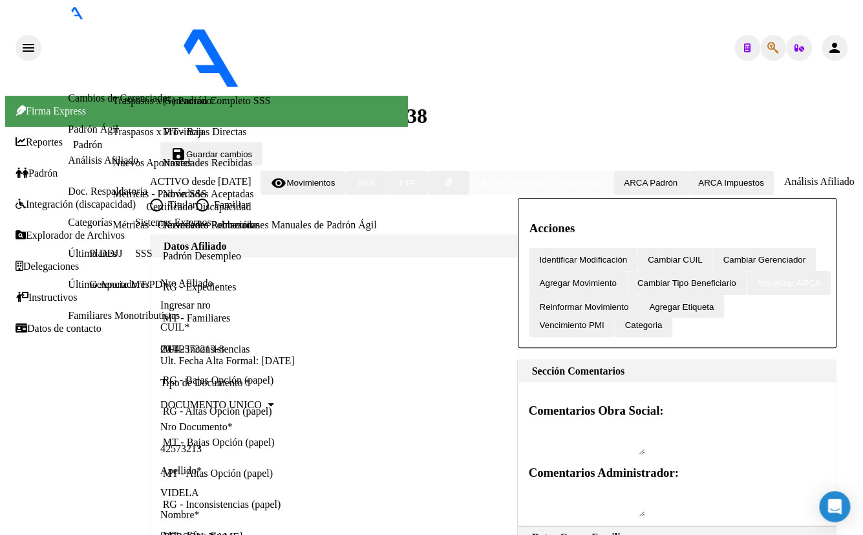
scroll to position [1167, 0]
drag, startPoint x: 275, startPoint y: 292, endPoint x: 358, endPoint y: 312, distance: 85.8
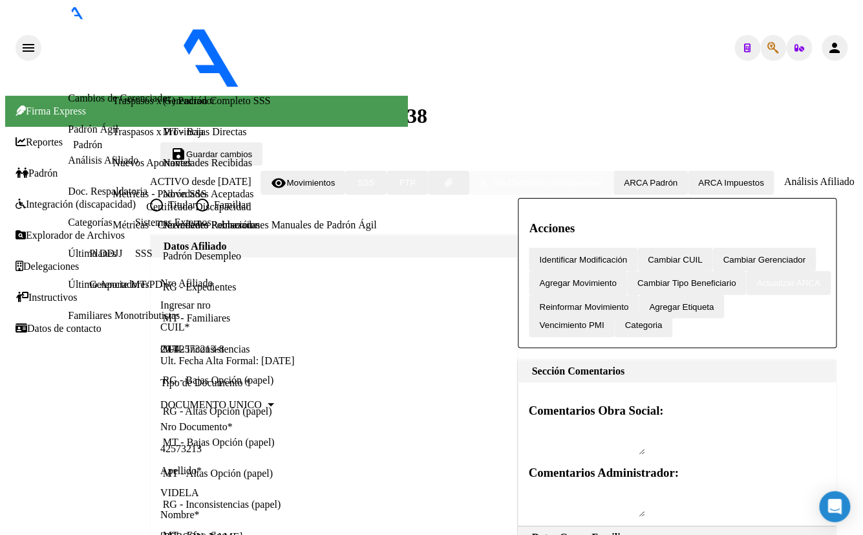
click at [768, 48] on icon "button" at bounding box center [774, 48] width 12 height 1
paste input "24053101"
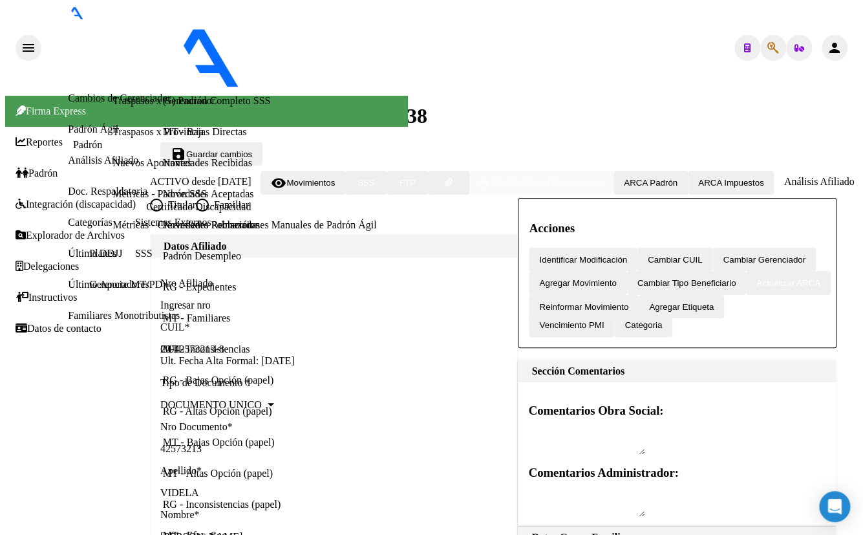
scroll to position [235, 0]
drag, startPoint x: 210, startPoint y: 347, endPoint x: 273, endPoint y: 347, distance: 62.7
copy span "24053101"
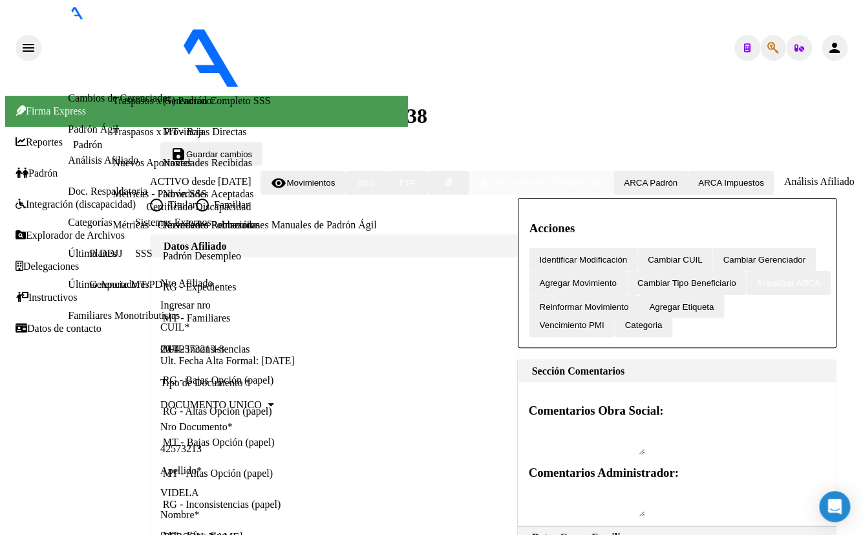
drag, startPoint x: 209, startPoint y: 319, endPoint x: 272, endPoint y: 319, distance: 63.4
copy span "24053101"
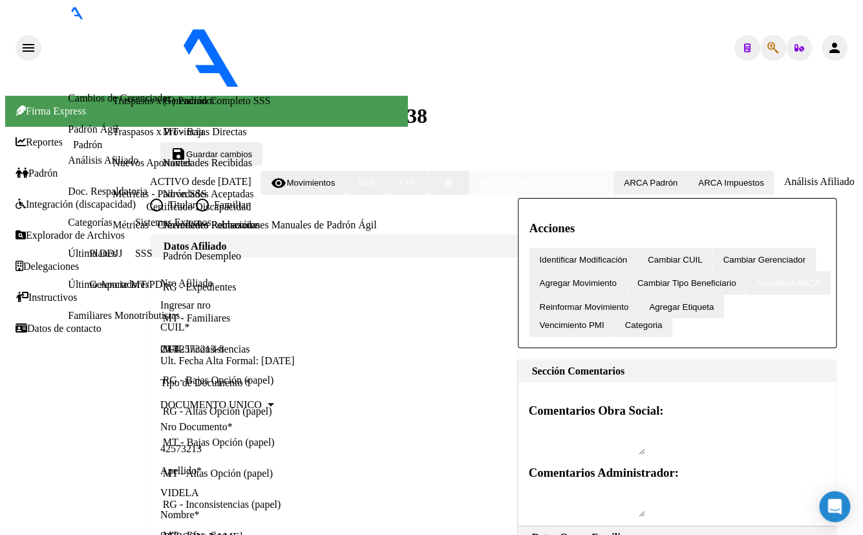
scroll to position [213, 0]
click at [768, 48] on icon "button" at bounding box center [774, 48] width 12 height 1
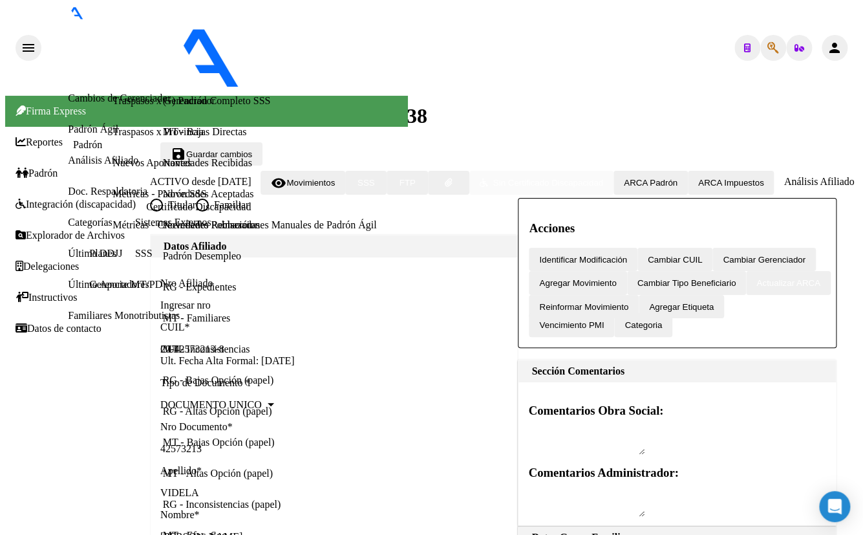
drag, startPoint x: 597, startPoint y: 70, endPoint x: 587, endPoint y: 93, distance: 24.6
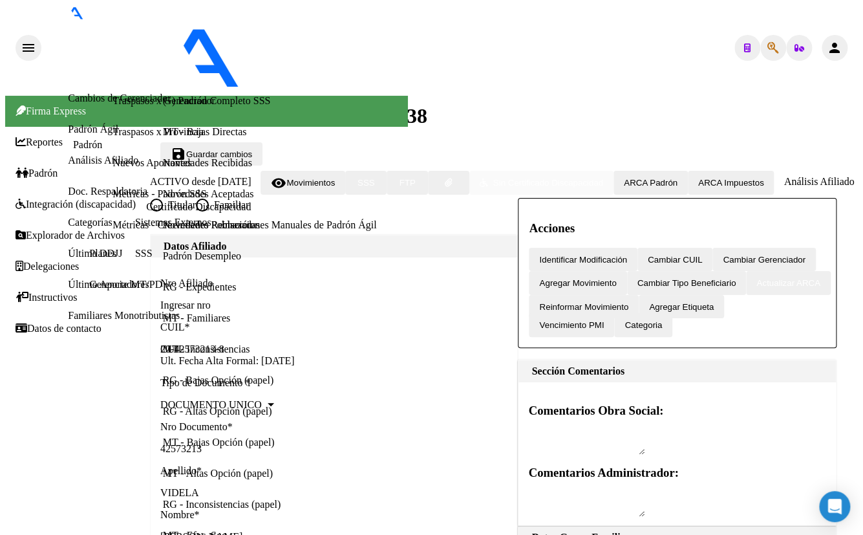
drag, startPoint x: 175, startPoint y: 79, endPoint x: 260, endPoint y: 84, distance: 84.9
copy span "20415183209"
